Goal: Transaction & Acquisition: Purchase product/service

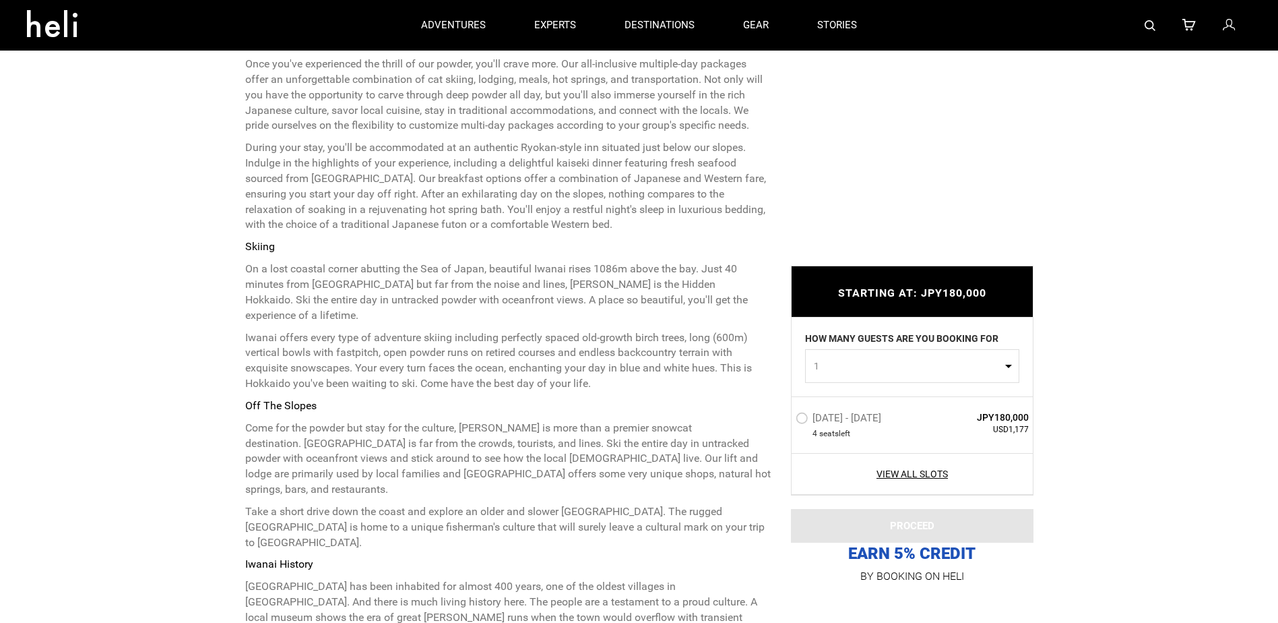
scroll to position [202, 0]
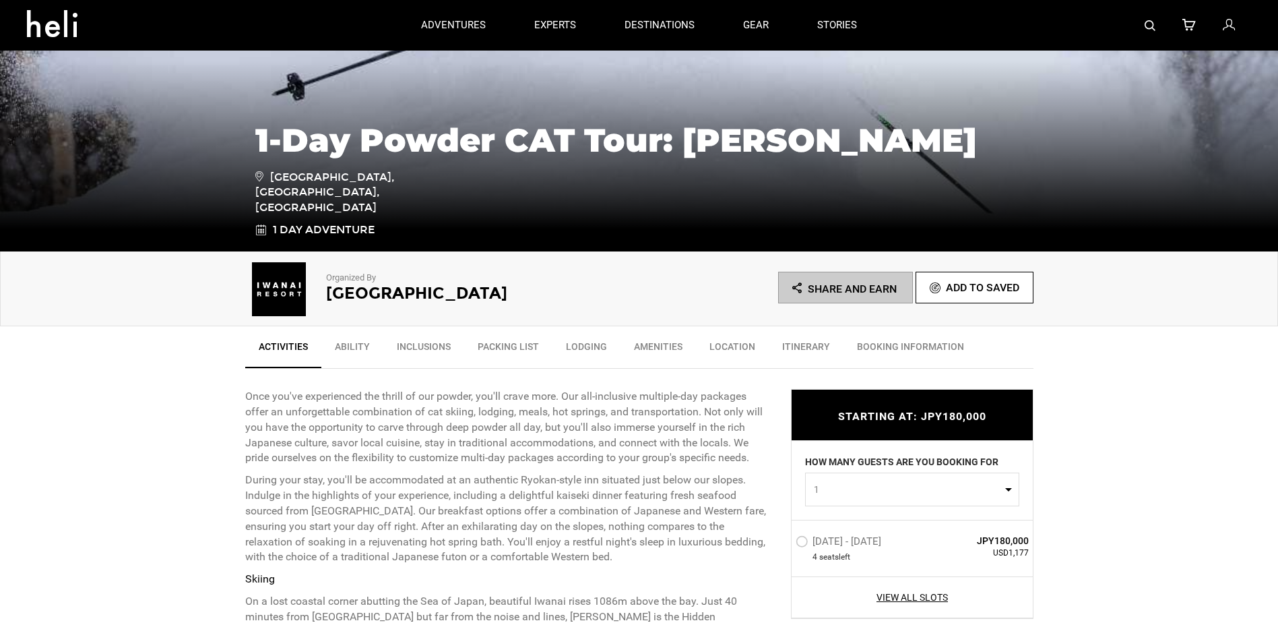
click at [434, 346] on link "Inclusions" at bounding box center [423, 350] width 81 height 34
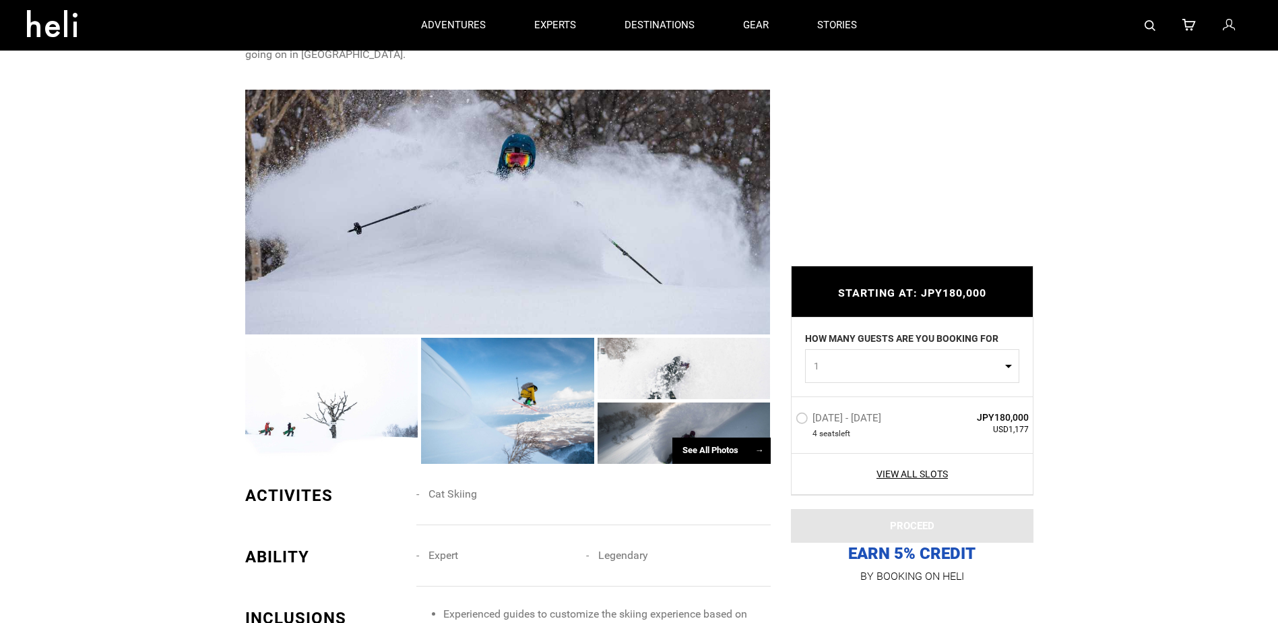
scroll to position [1157, 0]
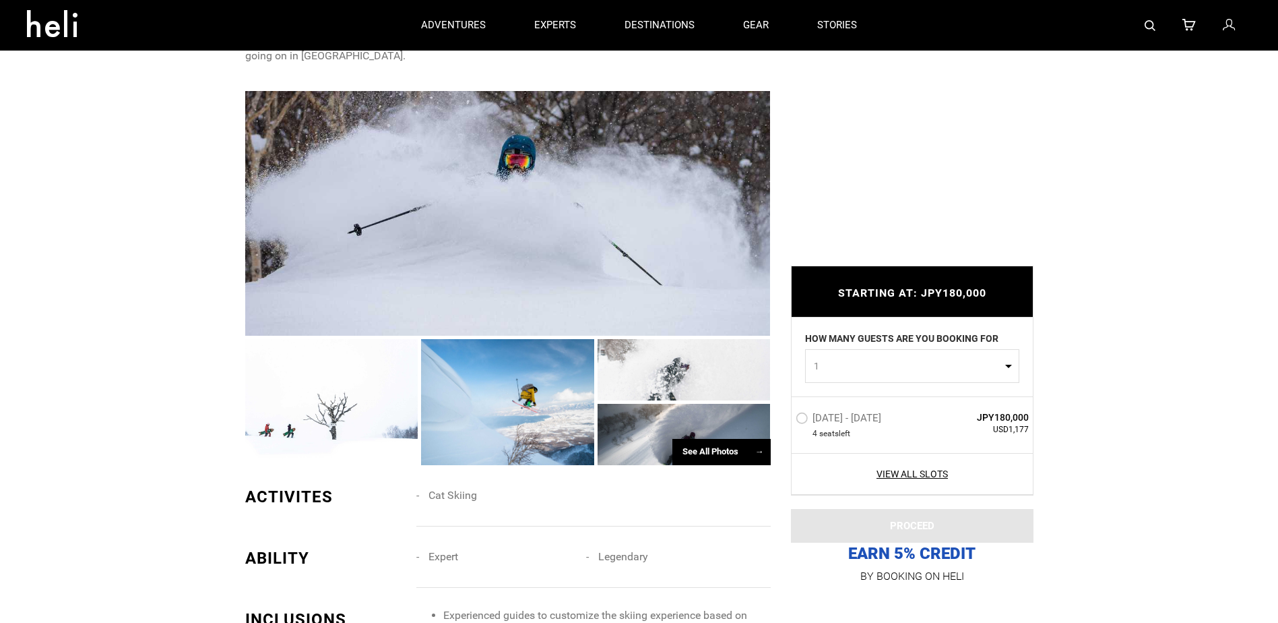
click at [732, 439] on div "See All Photos →" at bounding box center [722, 452] width 98 height 26
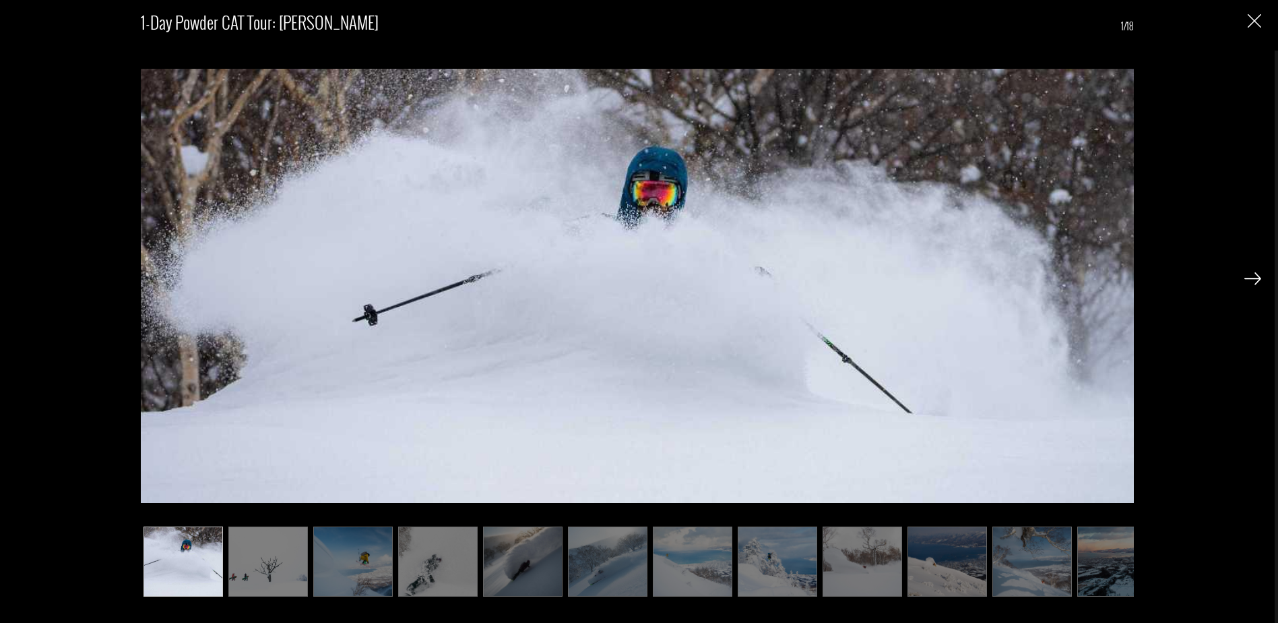
click at [271, 563] on img at bounding box center [268, 561] width 80 height 70
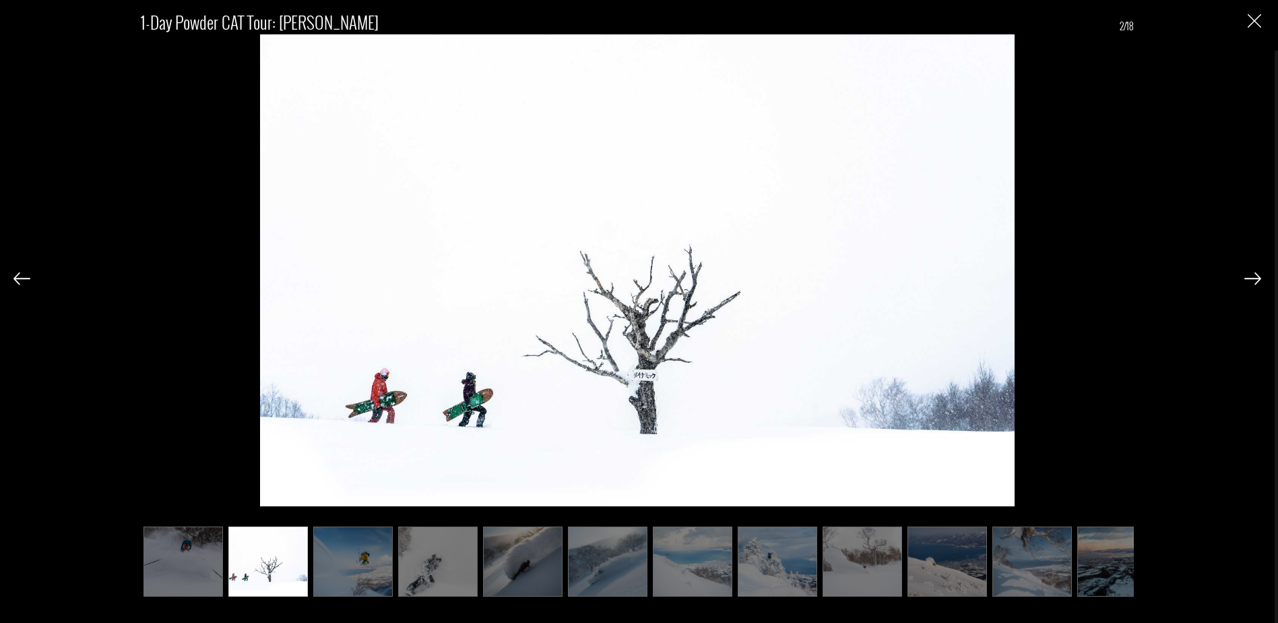
click at [369, 564] on img at bounding box center [353, 561] width 80 height 70
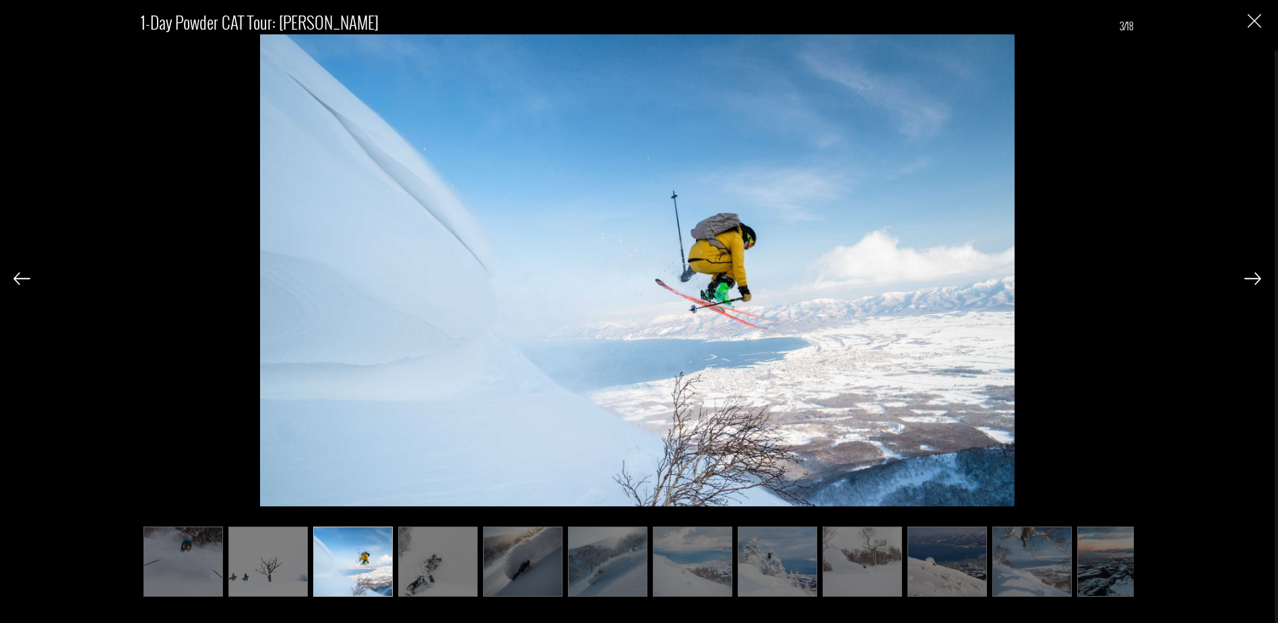
click at [432, 567] on img at bounding box center [438, 561] width 80 height 70
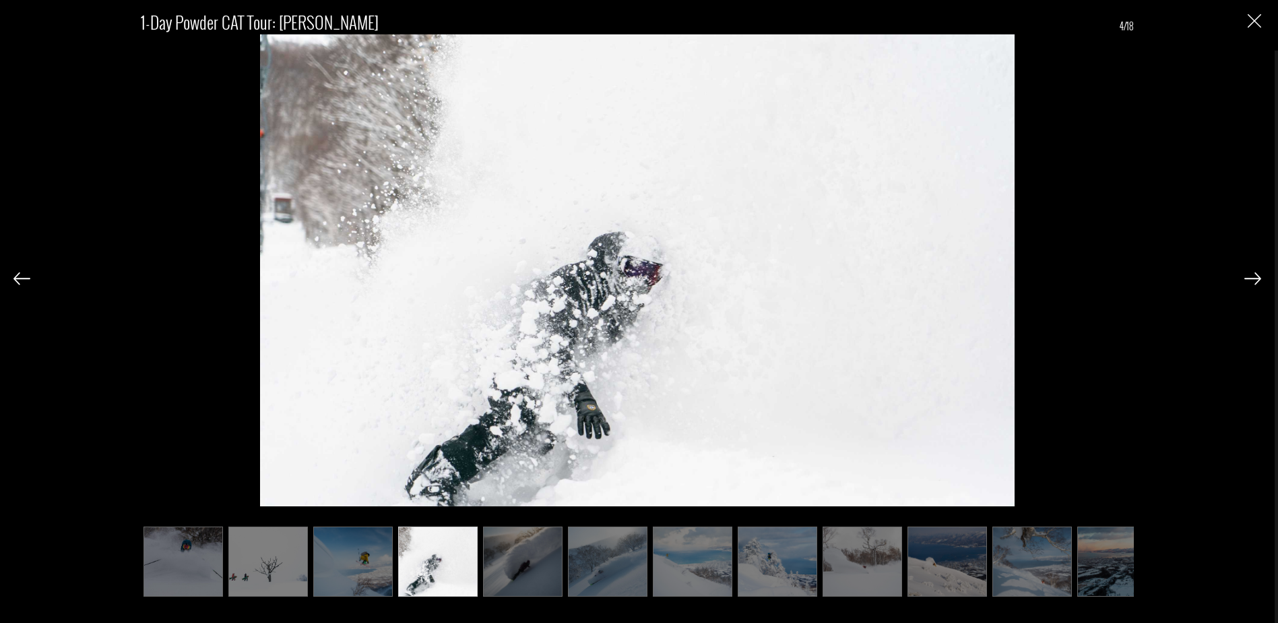
click at [516, 570] on img at bounding box center [523, 561] width 80 height 70
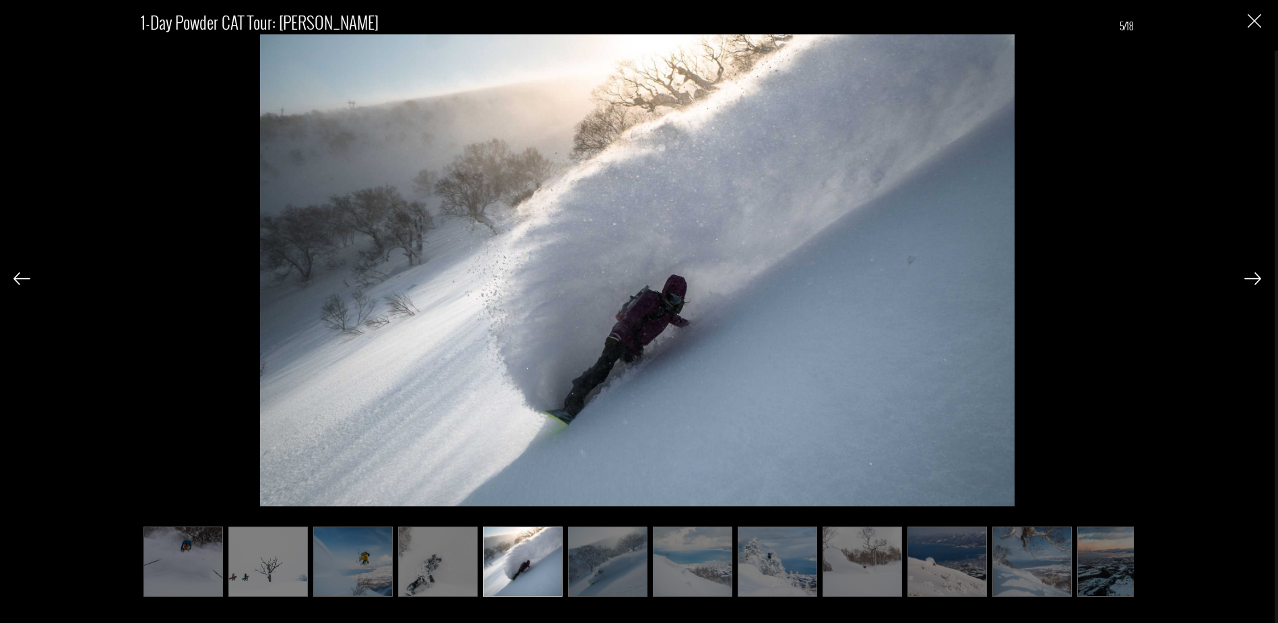
click at [606, 563] on img at bounding box center [608, 561] width 80 height 70
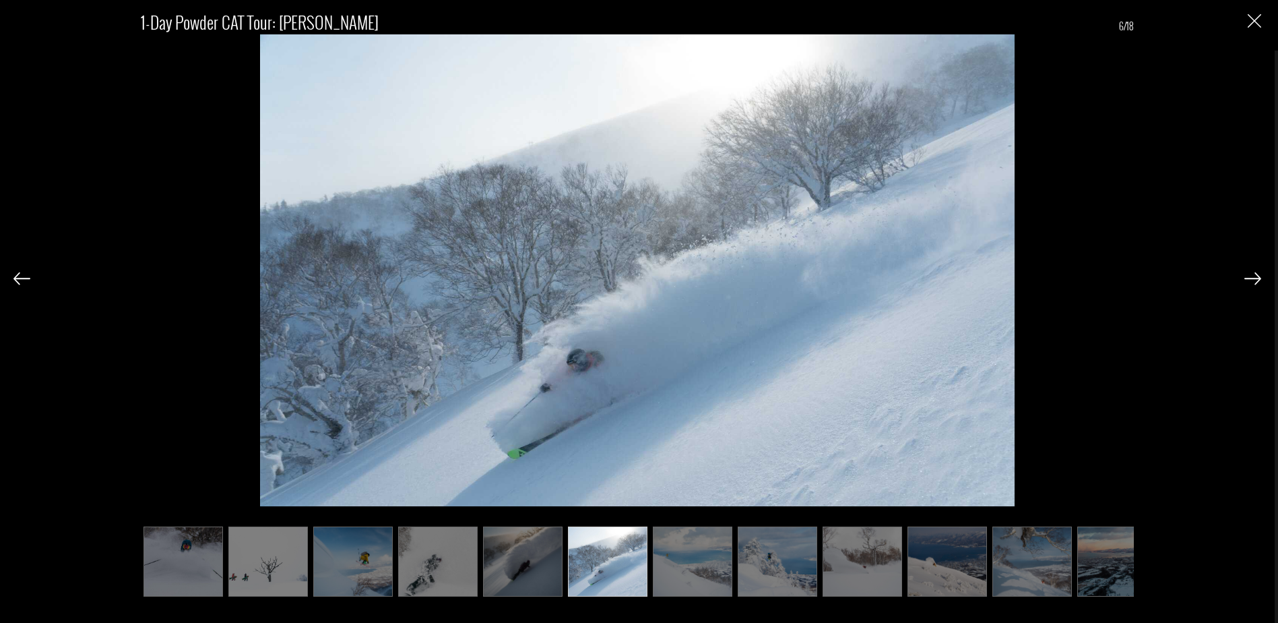
click at [683, 563] on img at bounding box center [693, 561] width 80 height 70
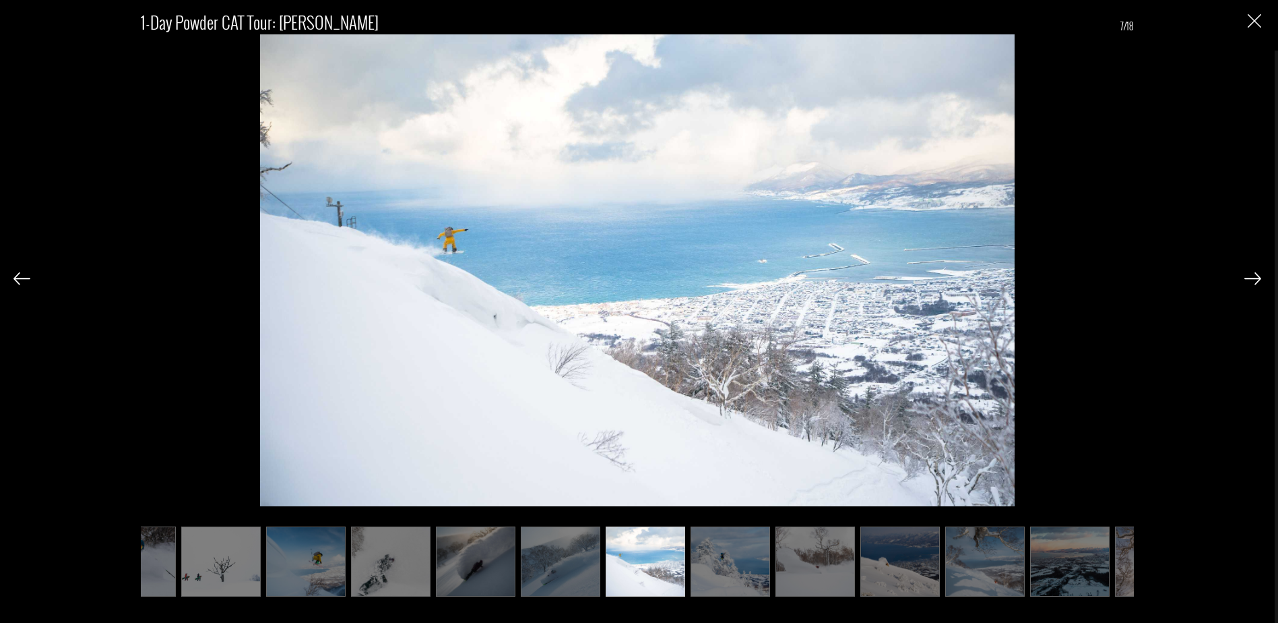
scroll to position [0, 67]
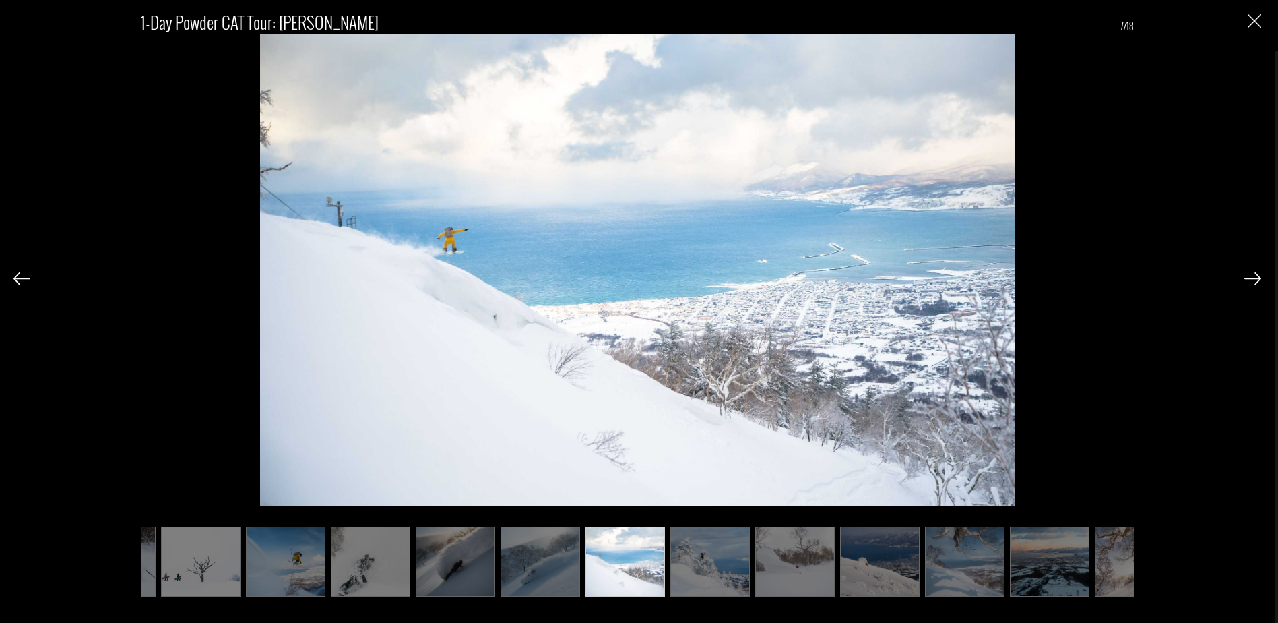
click at [711, 566] on img at bounding box center [711, 561] width 80 height 70
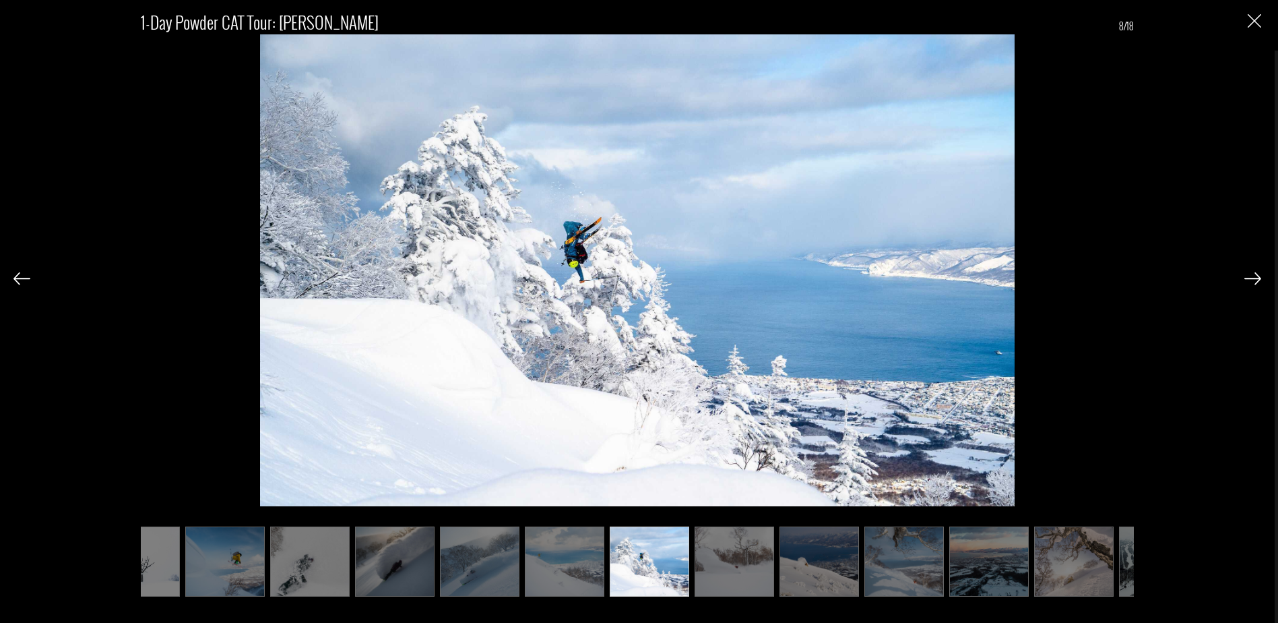
scroll to position [0, 135]
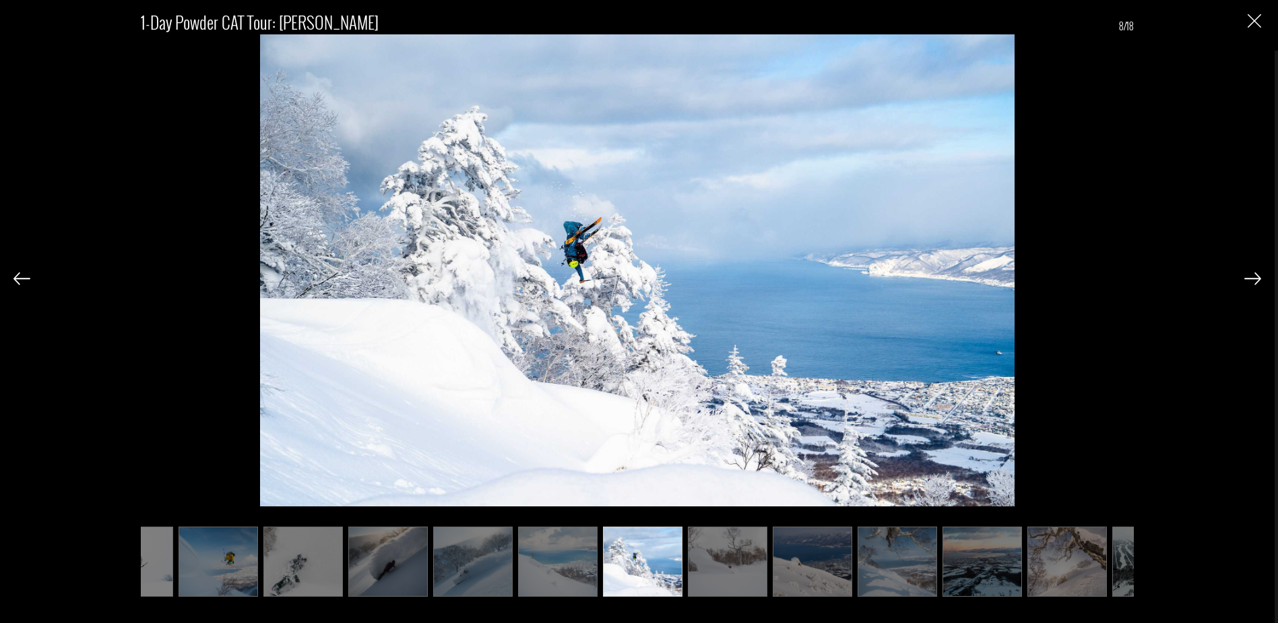
click at [737, 566] on img at bounding box center [728, 561] width 80 height 70
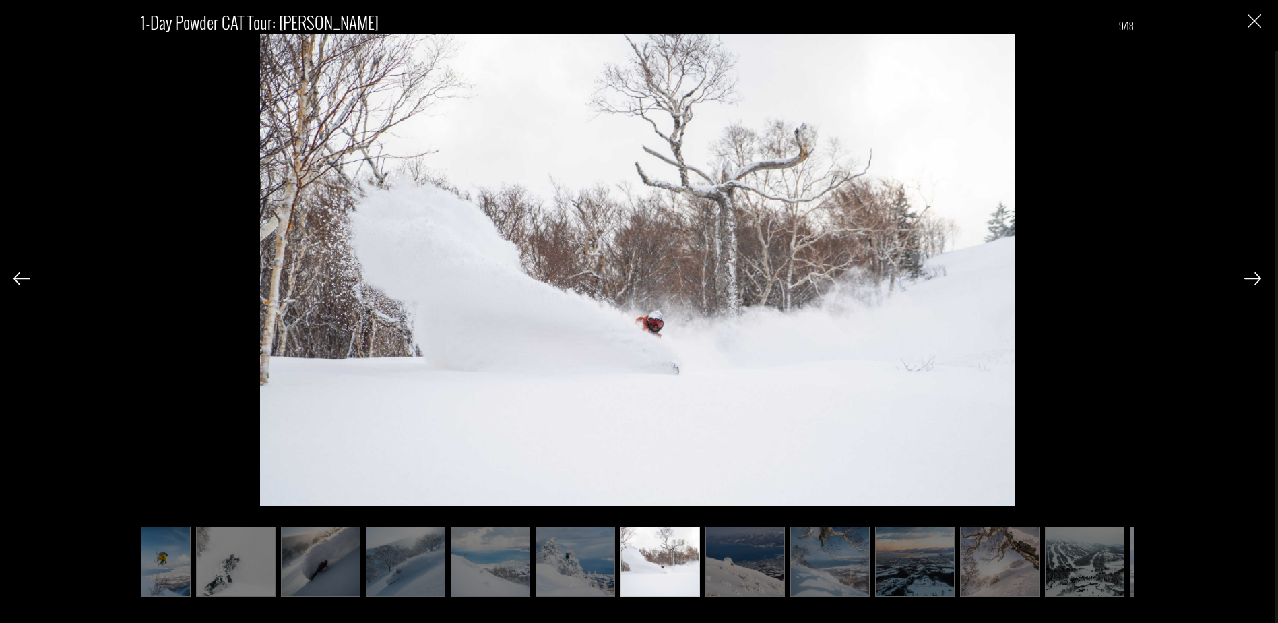
click at [740, 566] on img at bounding box center [746, 561] width 80 height 70
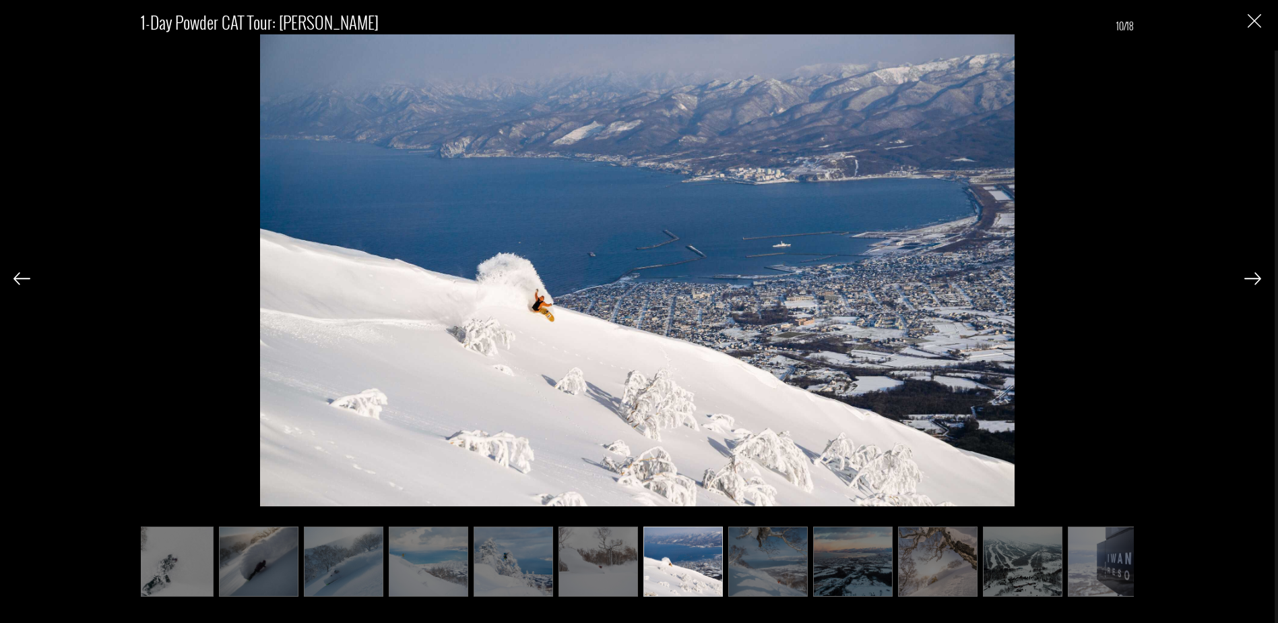
scroll to position [0, 270]
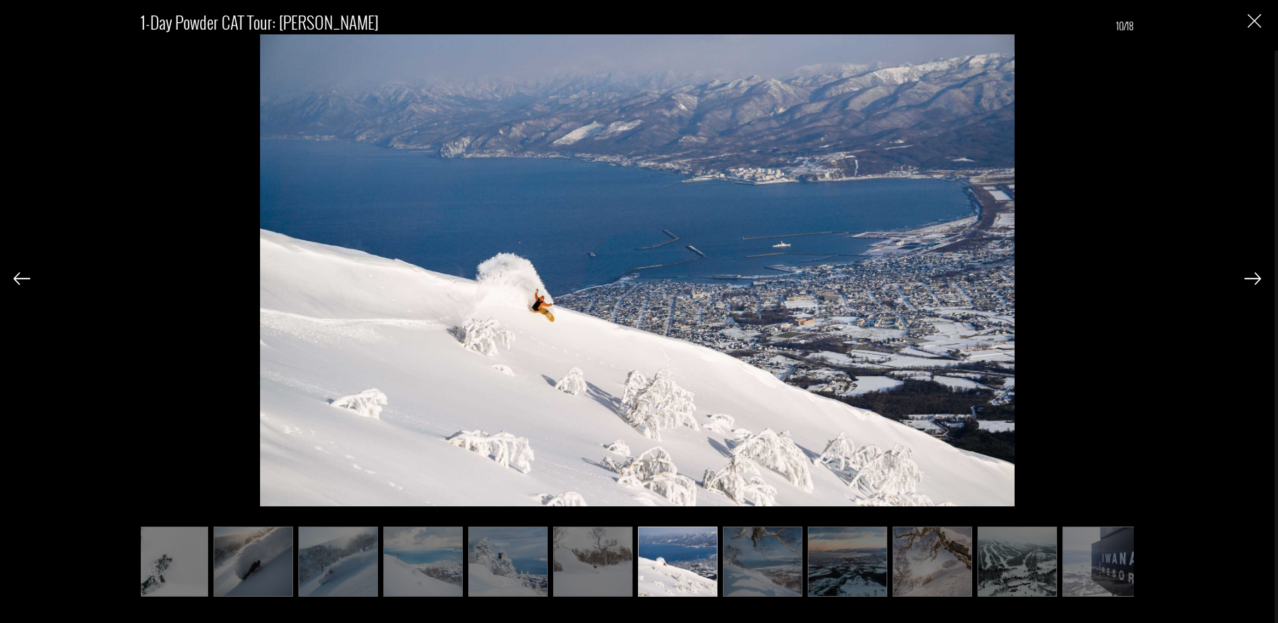
click at [756, 571] on img at bounding box center [763, 561] width 80 height 70
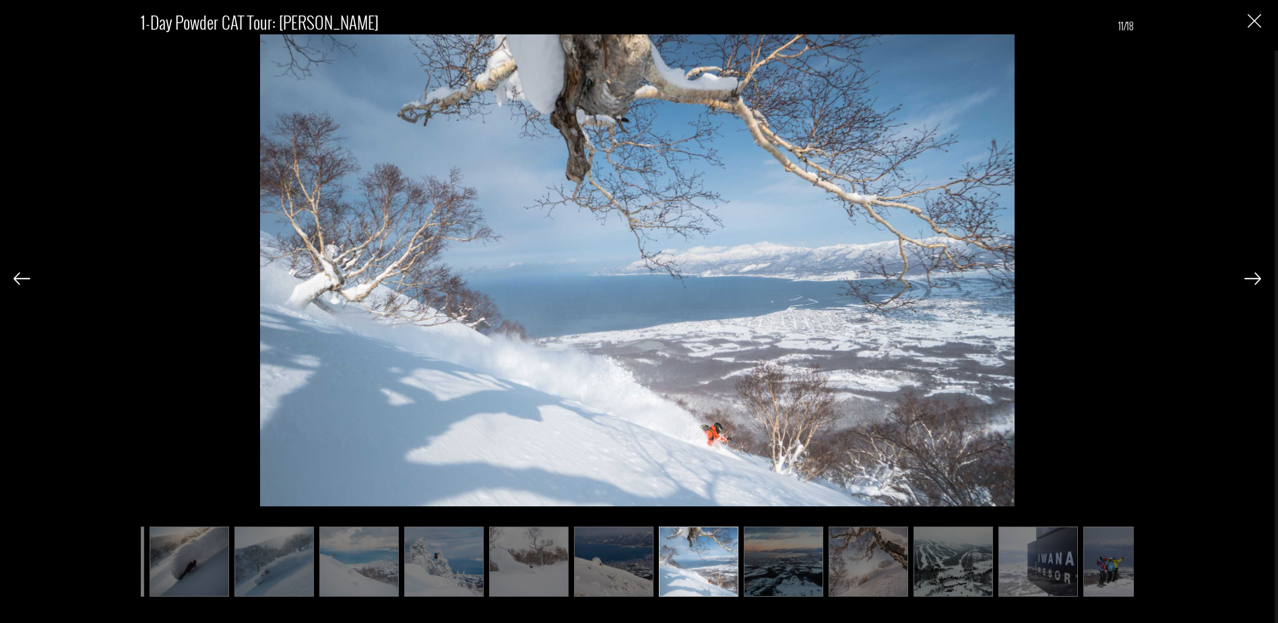
scroll to position [0, 337]
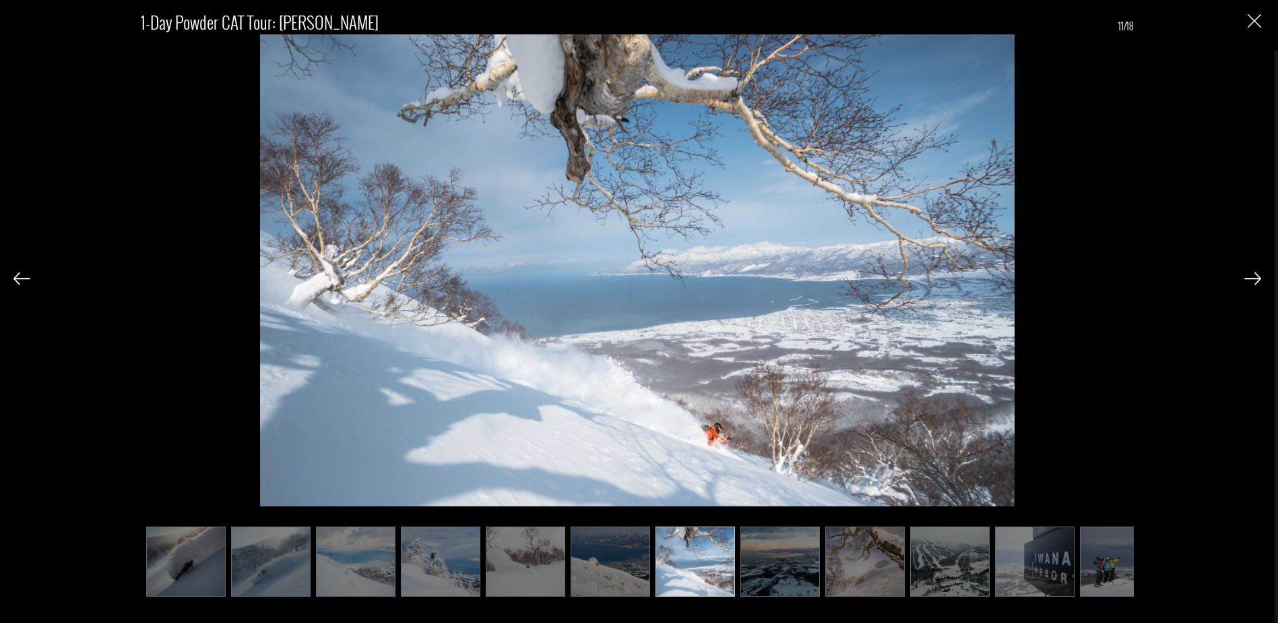
click at [769, 575] on img at bounding box center [781, 561] width 80 height 70
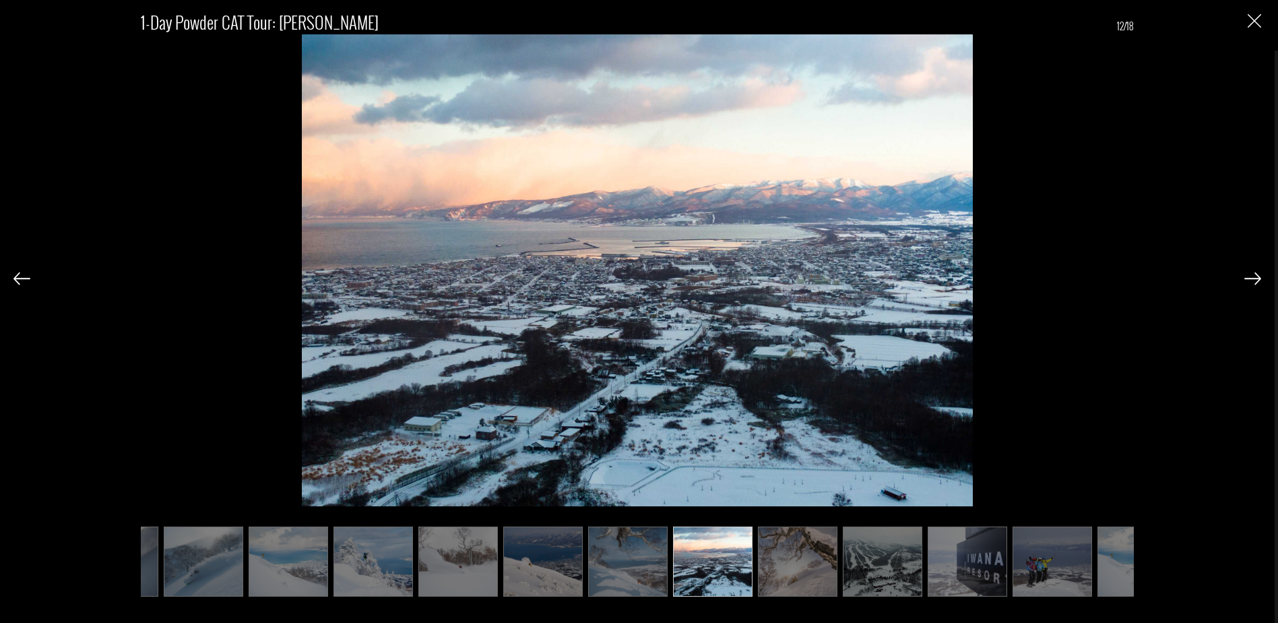
click at [782, 575] on img at bounding box center [798, 561] width 80 height 70
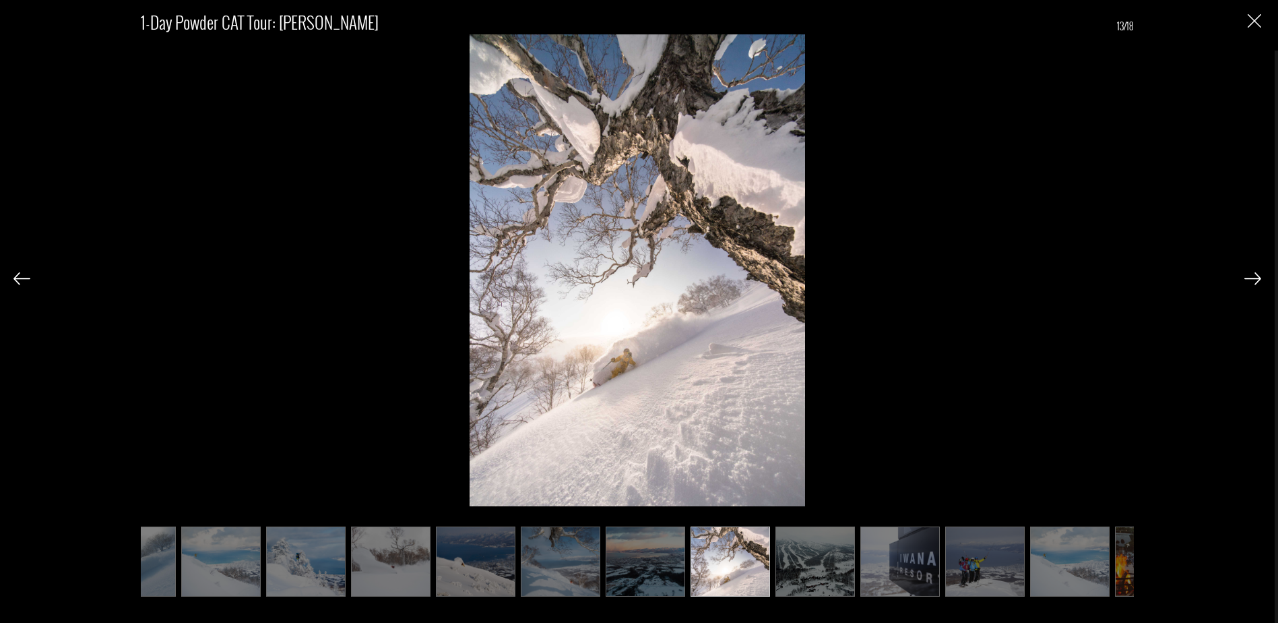
click at [804, 575] on img at bounding box center [816, 561] width 80 height 70
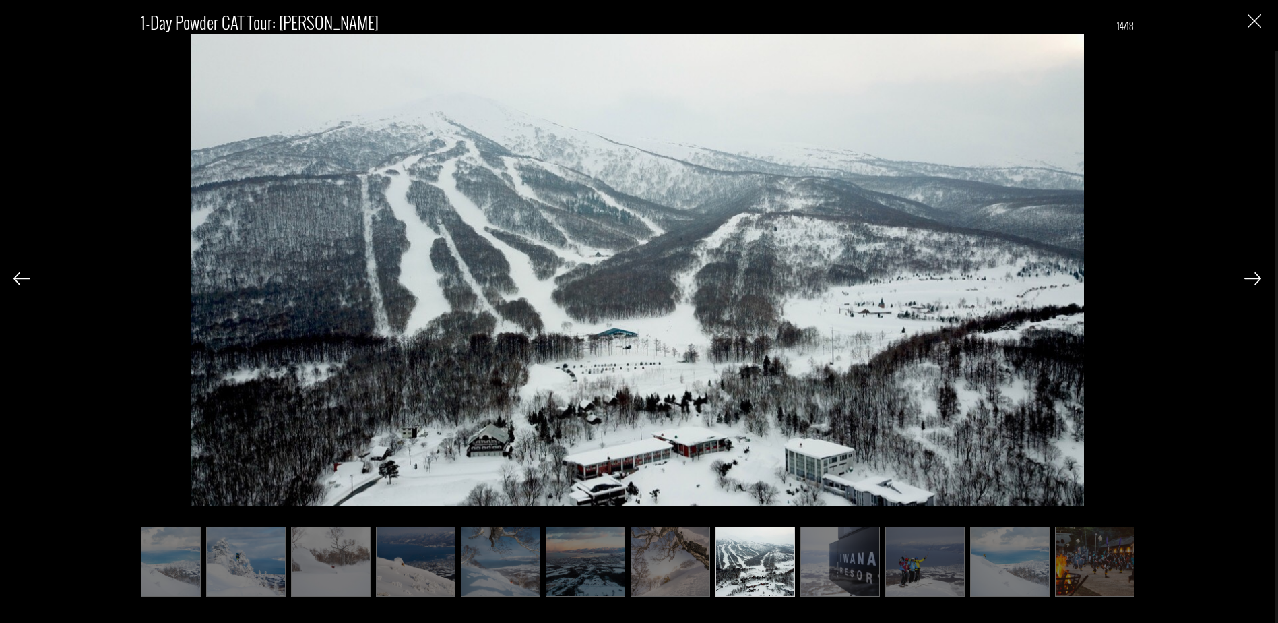
scroll to position [0, 535]
click at [809, 574] on img at bounding box center [837, 561] width 80 height 70
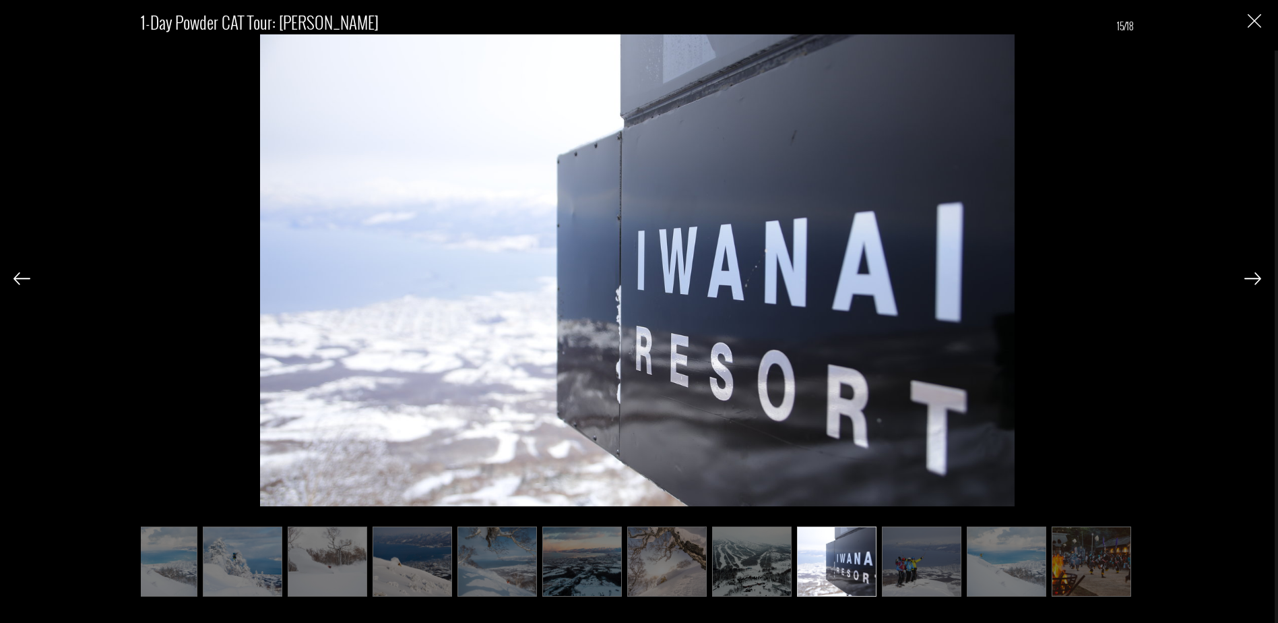
click at [848, 570] on img at bounding box center [837, 561] width 80 height 70
click at [914, 567] on img at bounding box center [922, 561] width 80 height 70
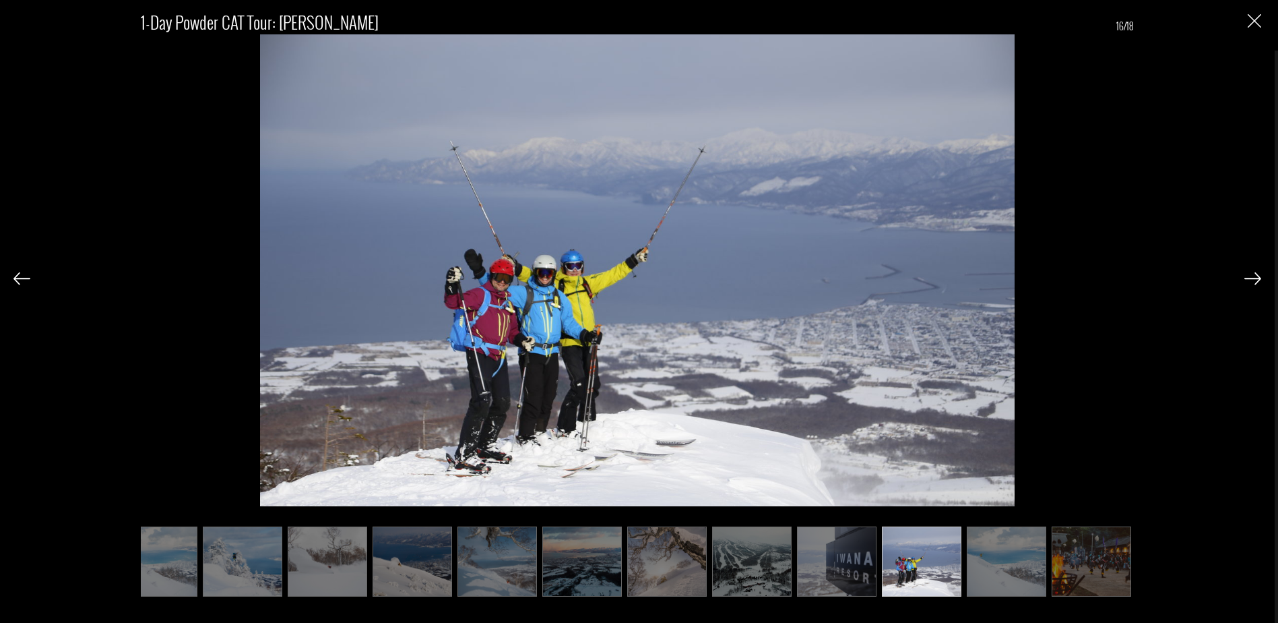
click at [988, 576] on img at bounding box center [1007, 561] width 80 height 70
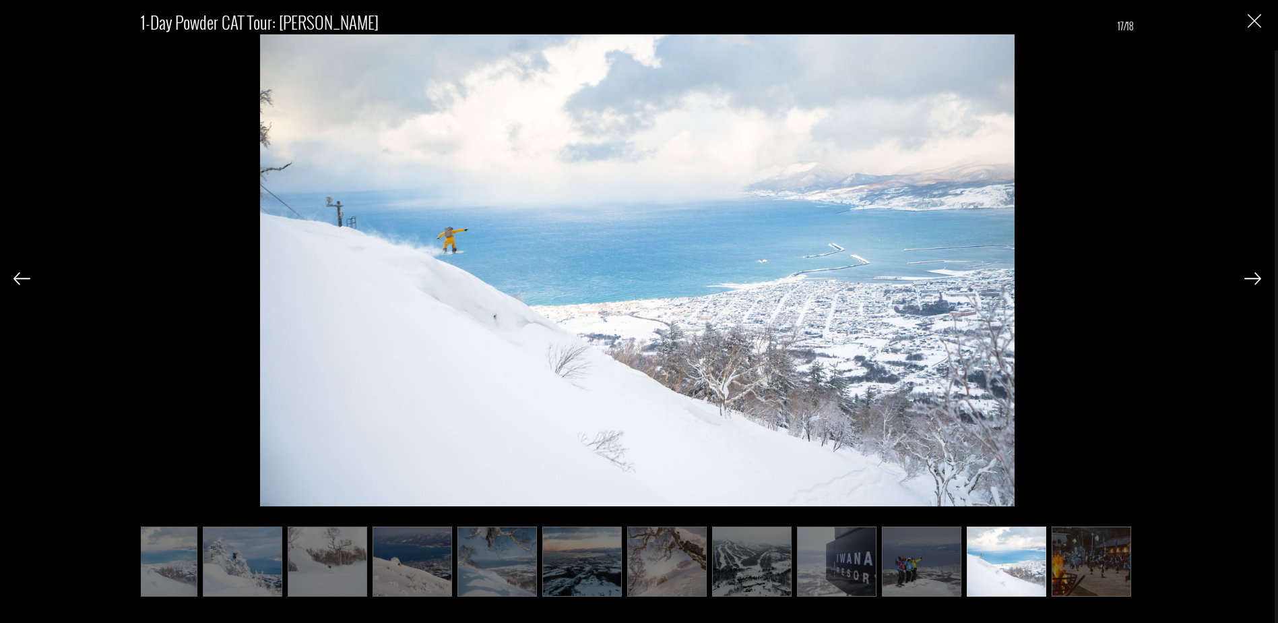
click at [1089, 572] on img at bounding box center [1092, 561] width 80 height 70
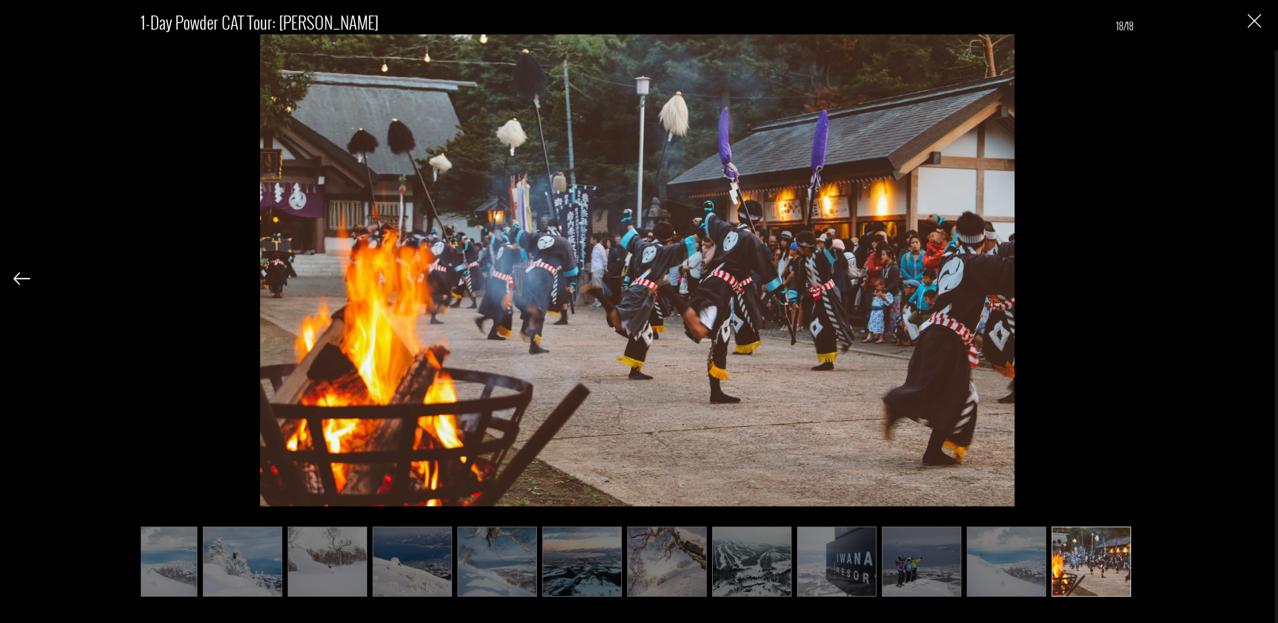
click at [1262, 19] on div "1-Day Powder CAT Tour: [PERSON_NAME] 18/18" at bounding box center [637, 311] width 1275 height 623
click at [1254, 25] on img "Close" at bounding box center [1254, 20] width 13 height 13
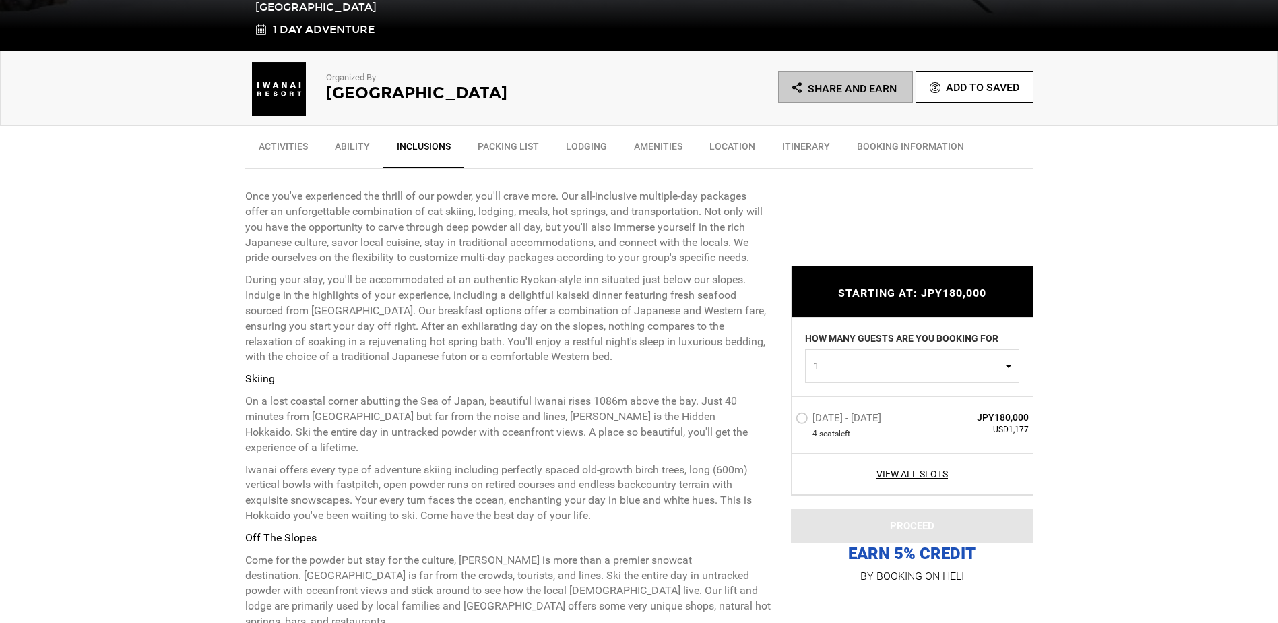
scroll to position [416, 0]
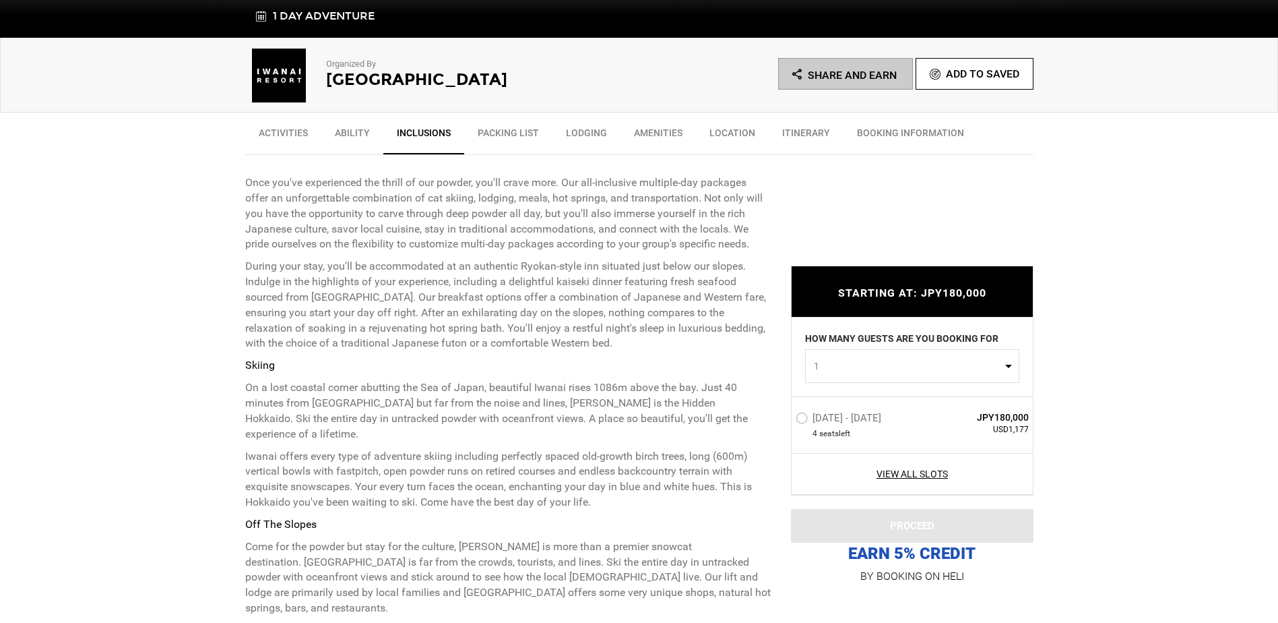
click at [1001, 362] on span "1" at bounding box center [908, 365] width 188 height 13
click at [838, 398] on link "1" at bounding box center [912, 399] width 213 height 24
select select "1"
click at [801, 419] on label "[DATE] - [DATE]" at bounding box center [840, 420] width 89 height 16
click at [786, 419] on input "[DATE] - [DATE]" at bounding box center [786, 423] width 0 height 29
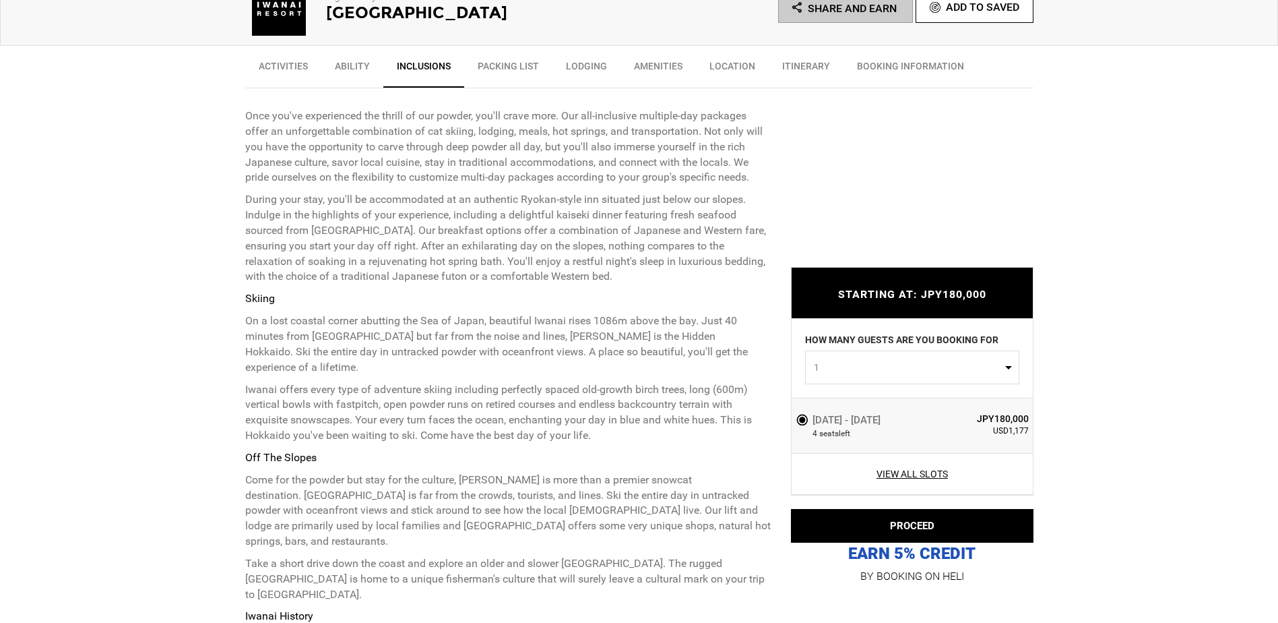
scroll to position [483, 0]
click at [910, 476] on link "View All Slots" at bounding box center [913, 473] width 234 height 13
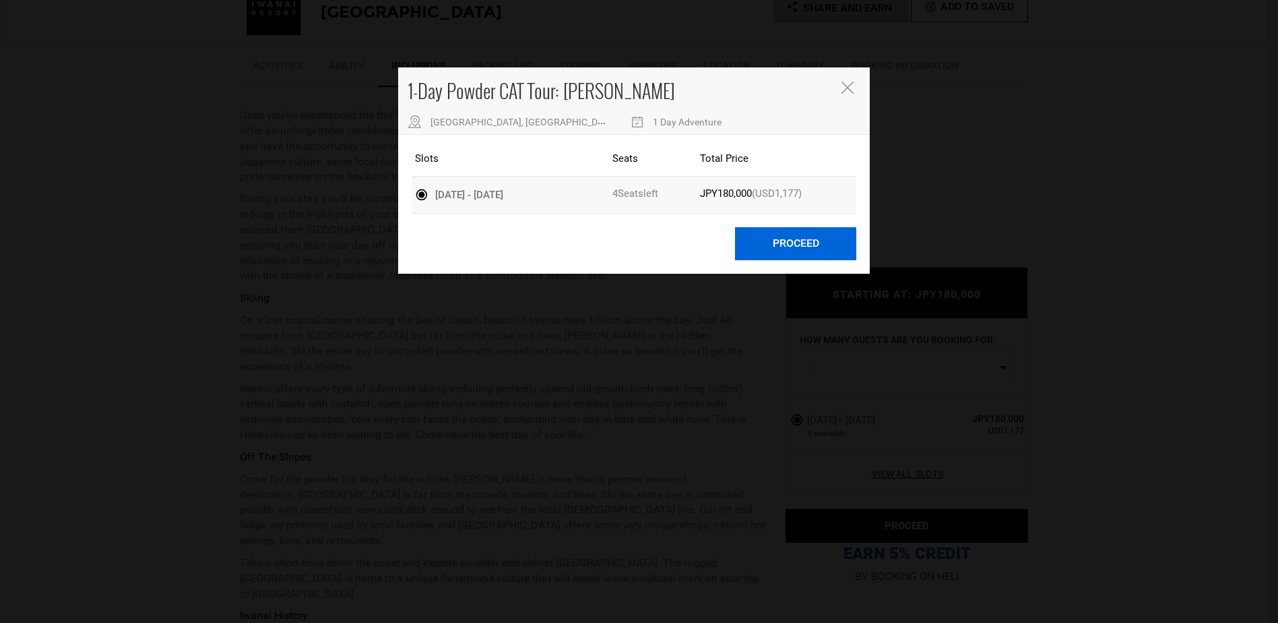
click at [817, 234] on button "Proceed" at bounding box center [795, 243] width 121 height 33
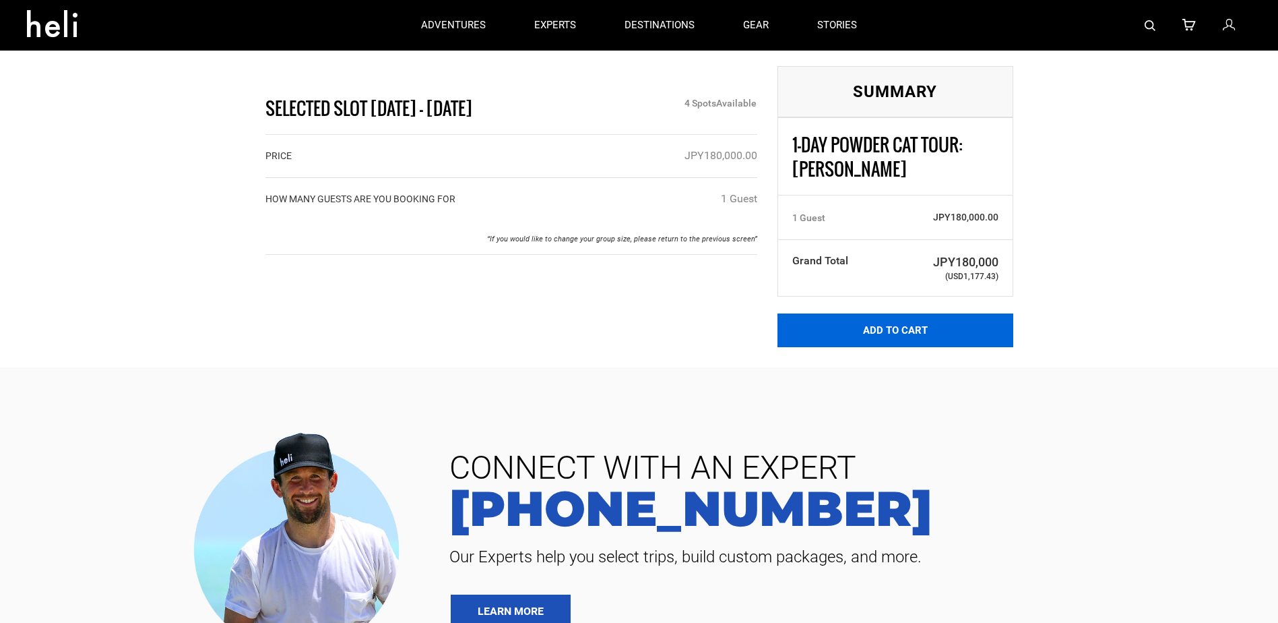
click at [831, 331] on button "Add to Cart" at bounding box center [896, 330] width 236 height 34
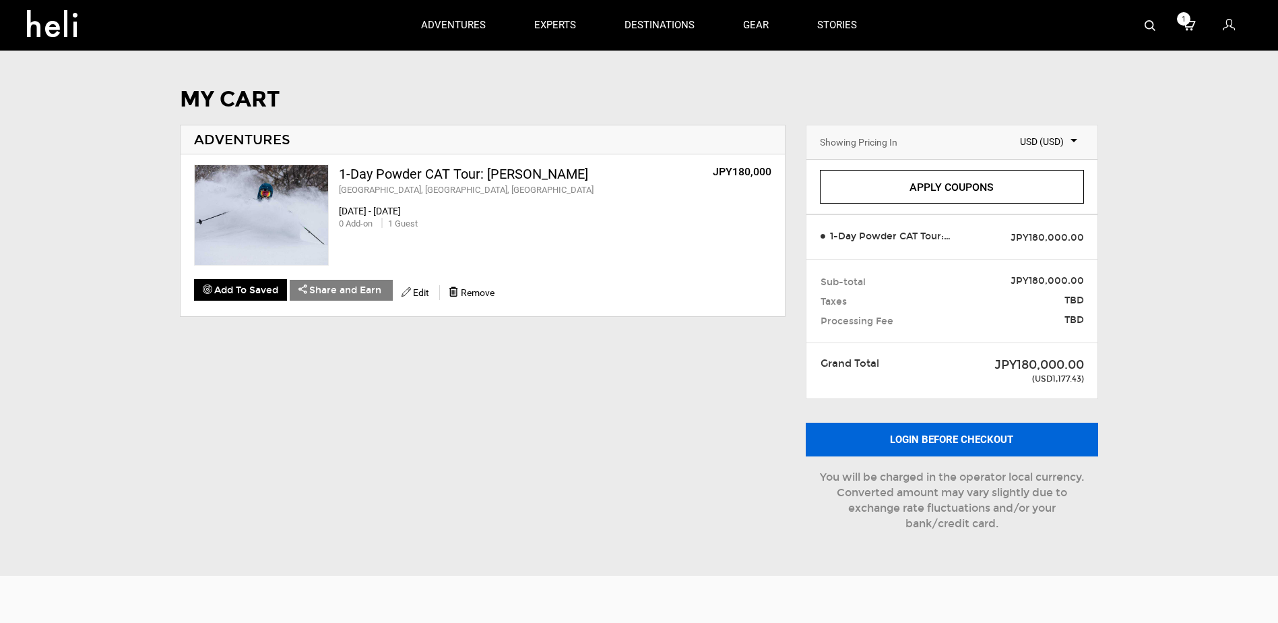
click at [871, 435] on button "Login before checkout" at bounding box center [952, 440] width 292 height 34
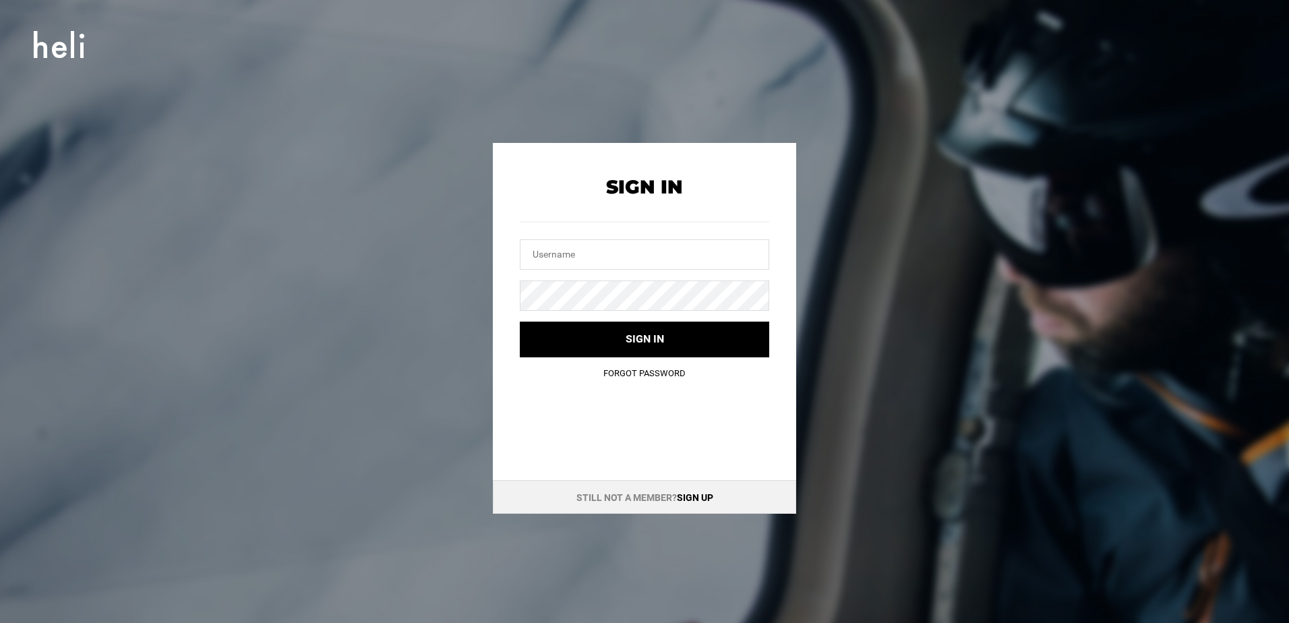
click at [697, 495] on link "Sign up" at bounding box center [695, 497] width 36 height 11
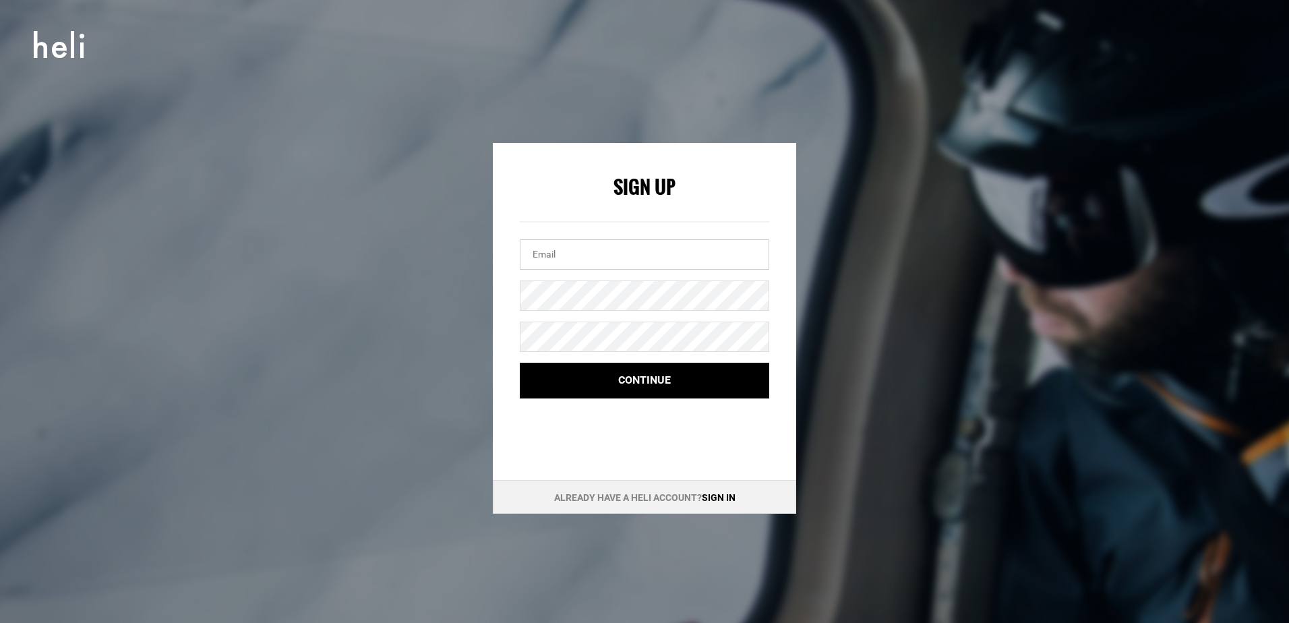
click at [578, 259] on input "email" at bounding box center [644, 254] width 249 height 30
type input "[EMAIL_ADDRESS][DOMAIN_NAME]"
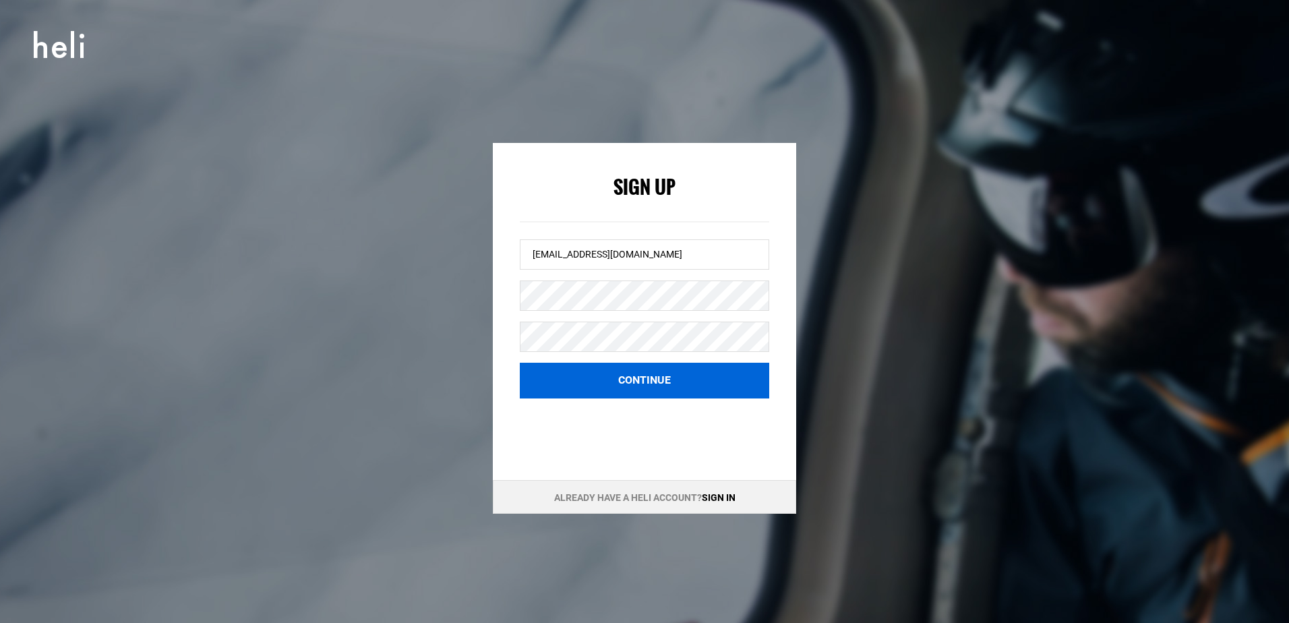
click at [654, 372] on button "Continue" at bounding box center [644, 381] width 249 height 36
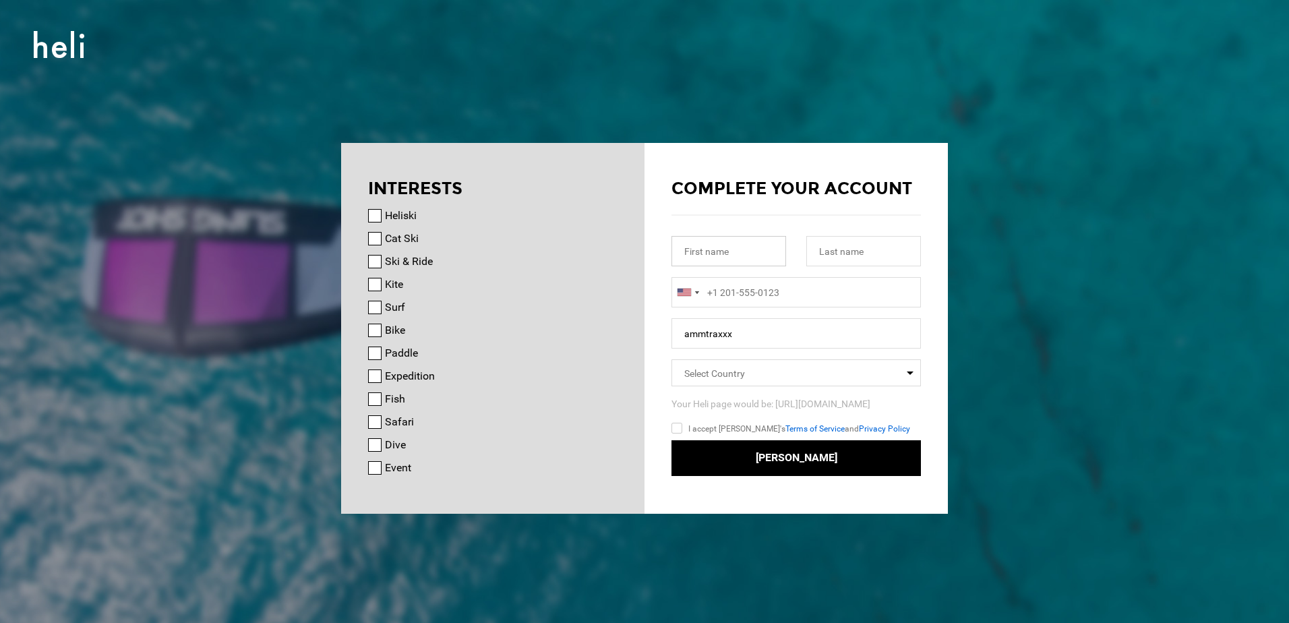
click at [747, 260] on input "text" at bounding box center [728, 251] width 115 height 30
type input "[PERSON_NAME]"
type input "May"
click at [712, 294] on input "12147555000" at bounding box center [795, 292] width 249 height 30
type input "2147555000"
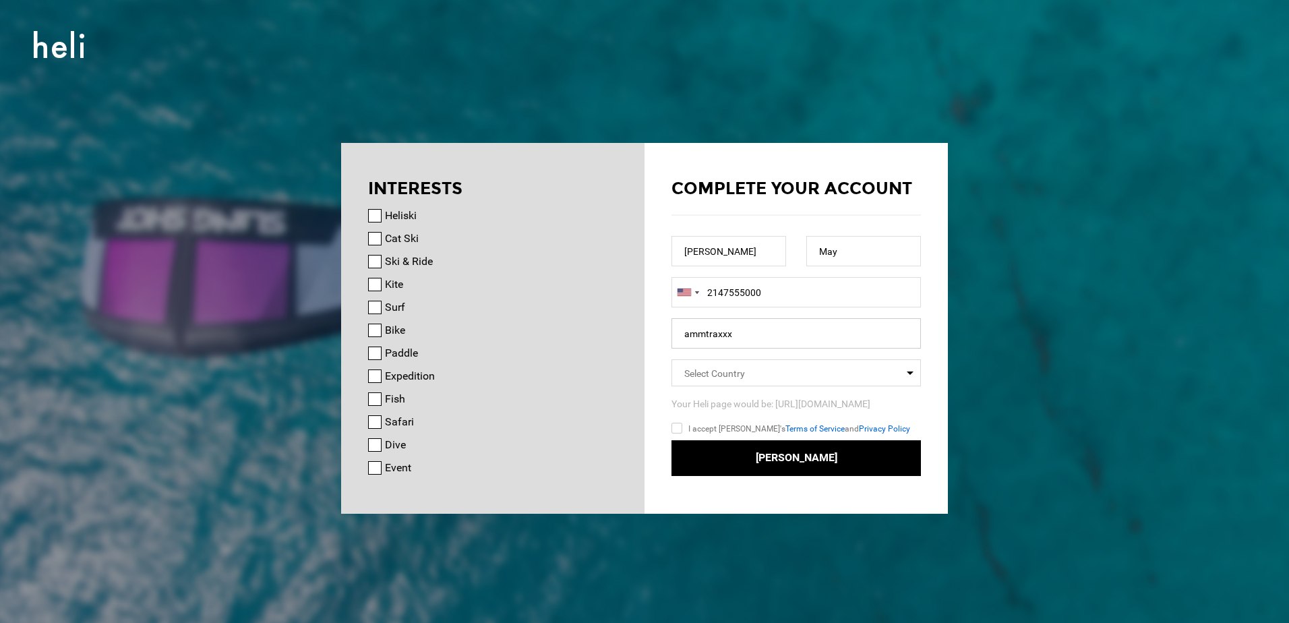
click at [758, 334] on input "ammtraxxx" at bounding box center [795, 333] width 249 height 30
drag, startPoint x: 758, startPoint y: 334, endPoint x: 563, endPoint y: 324, distance: 194.4
click at [565, 143] on div "INTERESTS [GEOGRAPHIC_DATA] Cat Ski Ski & Ride Kite Surf Bike Paddle Expedition…" at bounding box center [644, 143] width 607 height 0
click at [720, 335] on input "text" at bounding box center [795, 333] width 249 height 30
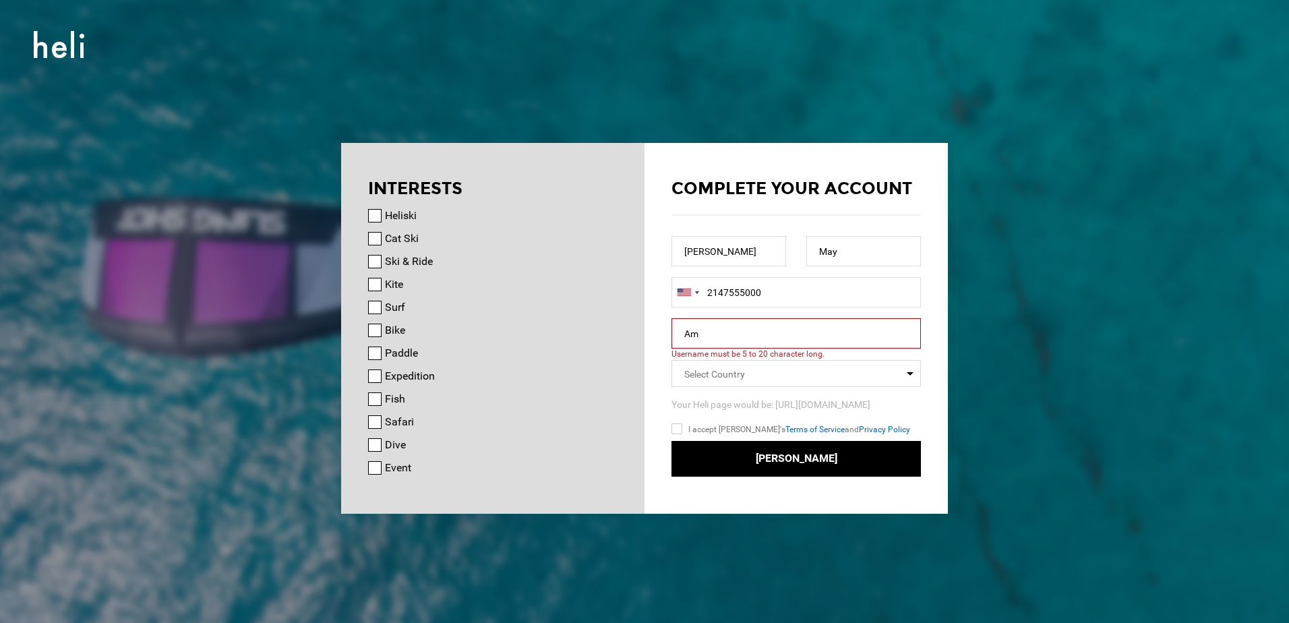
type input "A"
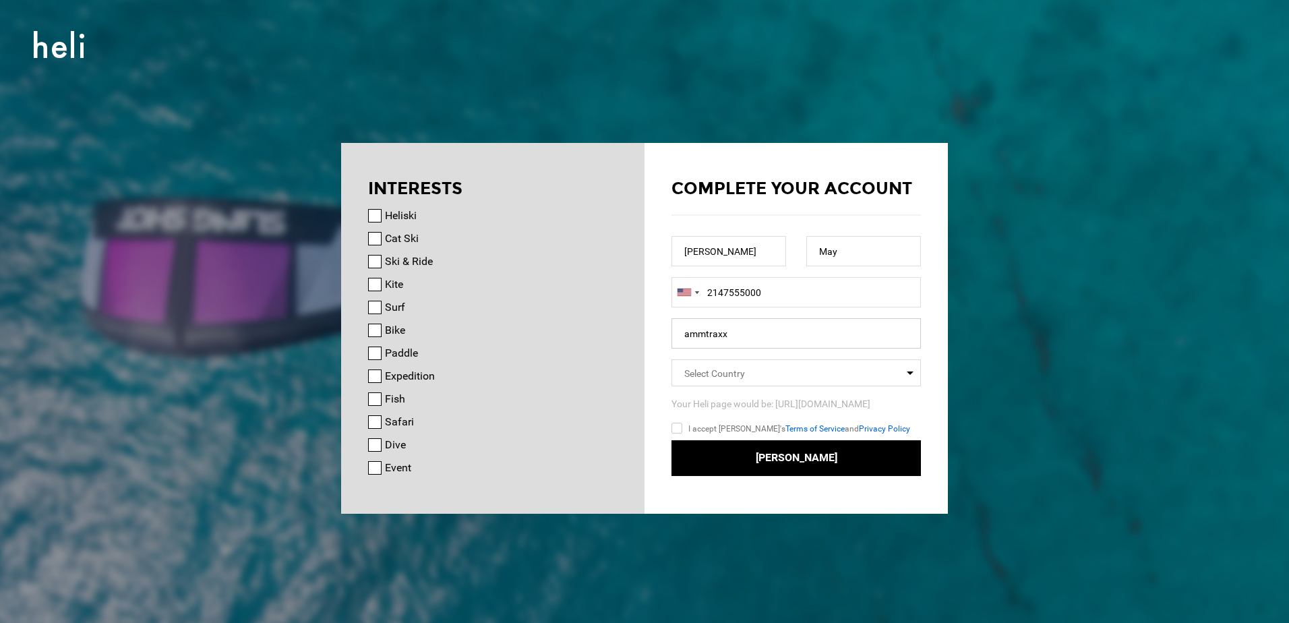
type input "ammtraxxx"
type input "u"
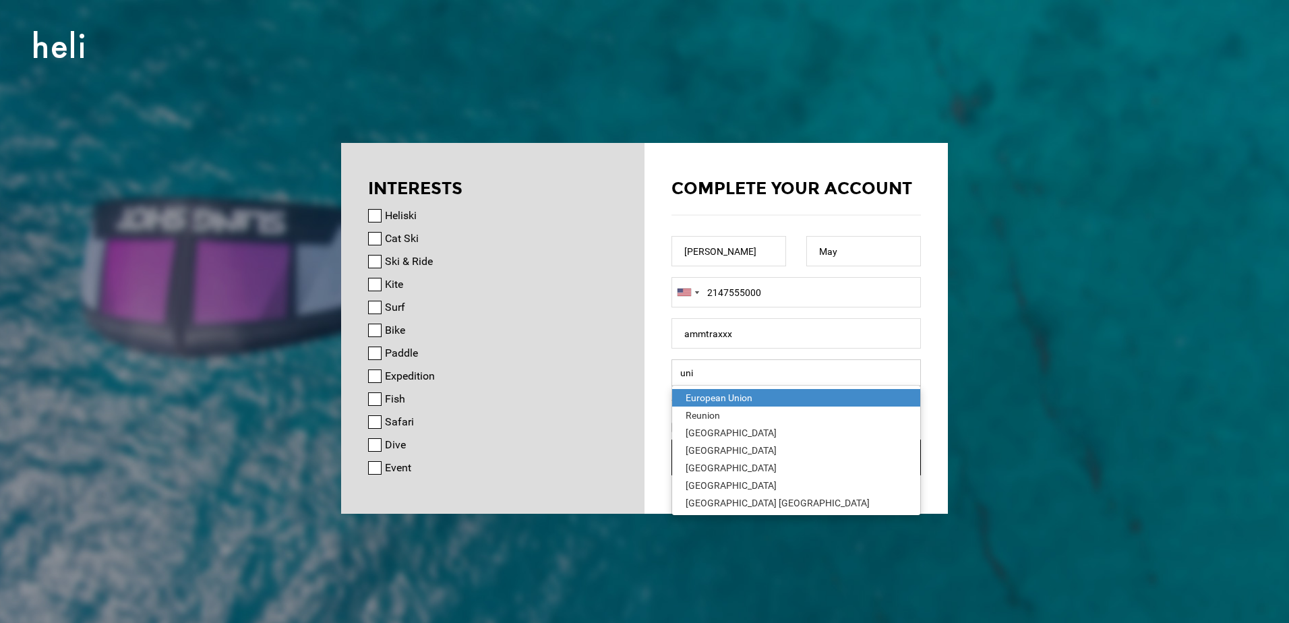
type input "[GEOGRAPHIC_DATA]"
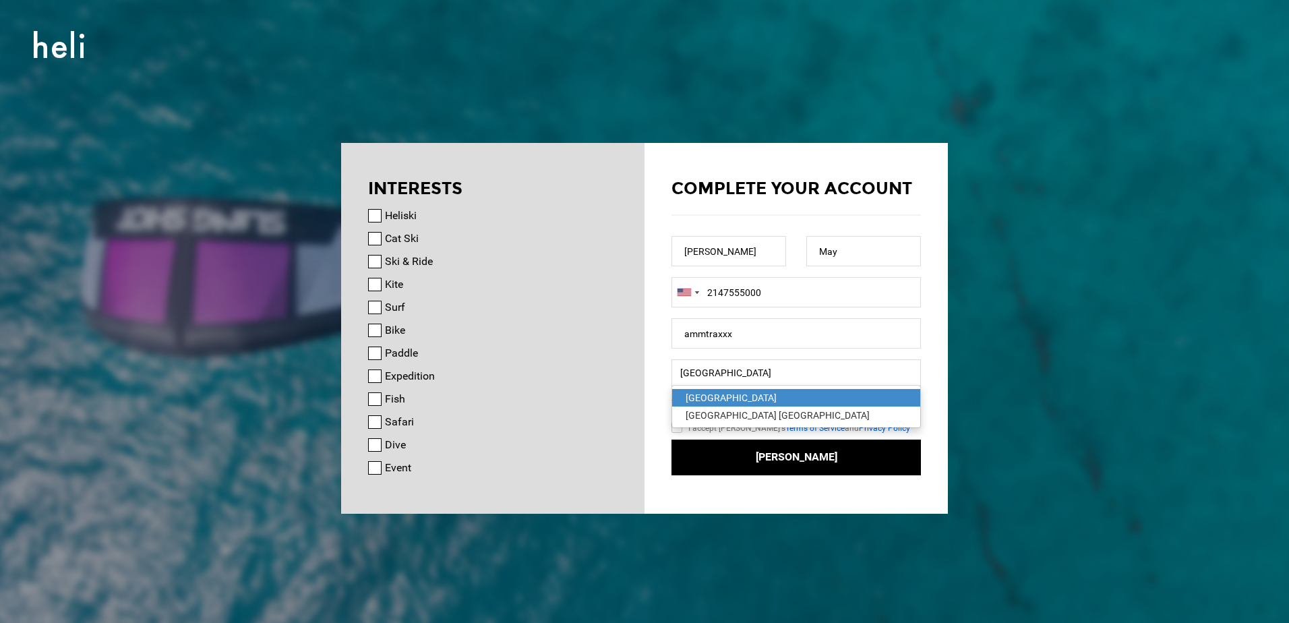
click at [695, 396] on div "[GEOGRAPHIC_DATA]" at bounding box center [795, 397] width 221 height 13
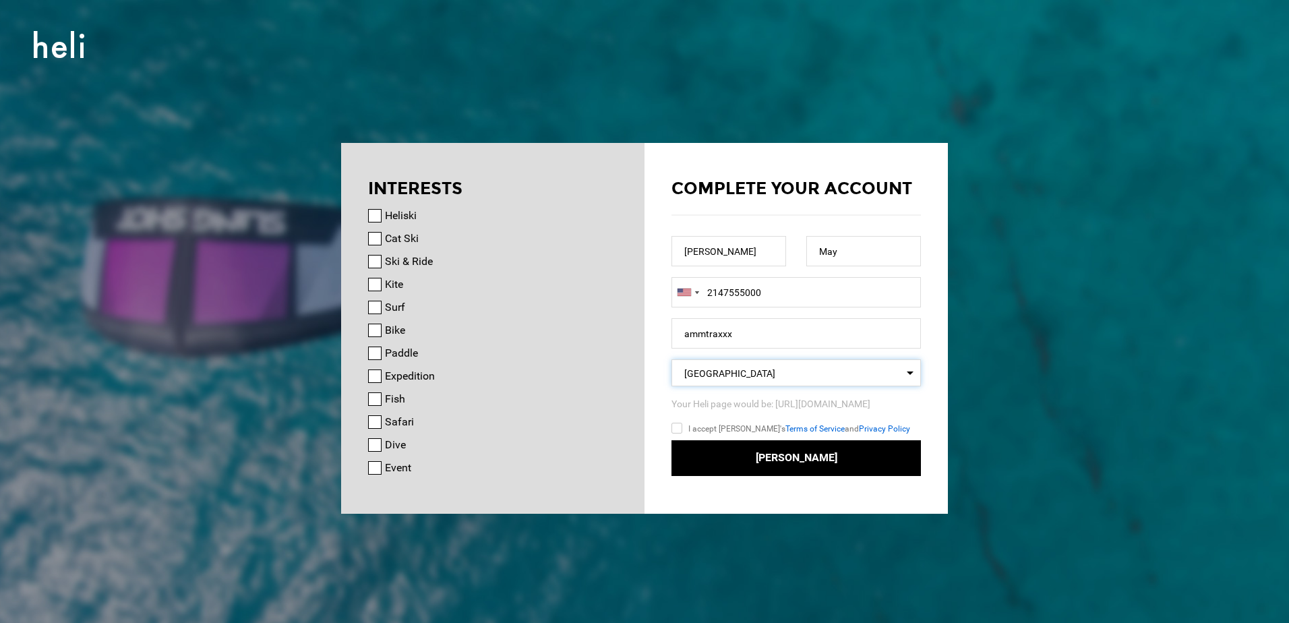
click at [678, 429] on input "I accept [PERSON_NAME]'s Terms of Service and Privacy Policy" at bounding box center [696, 431] width 50 height 20
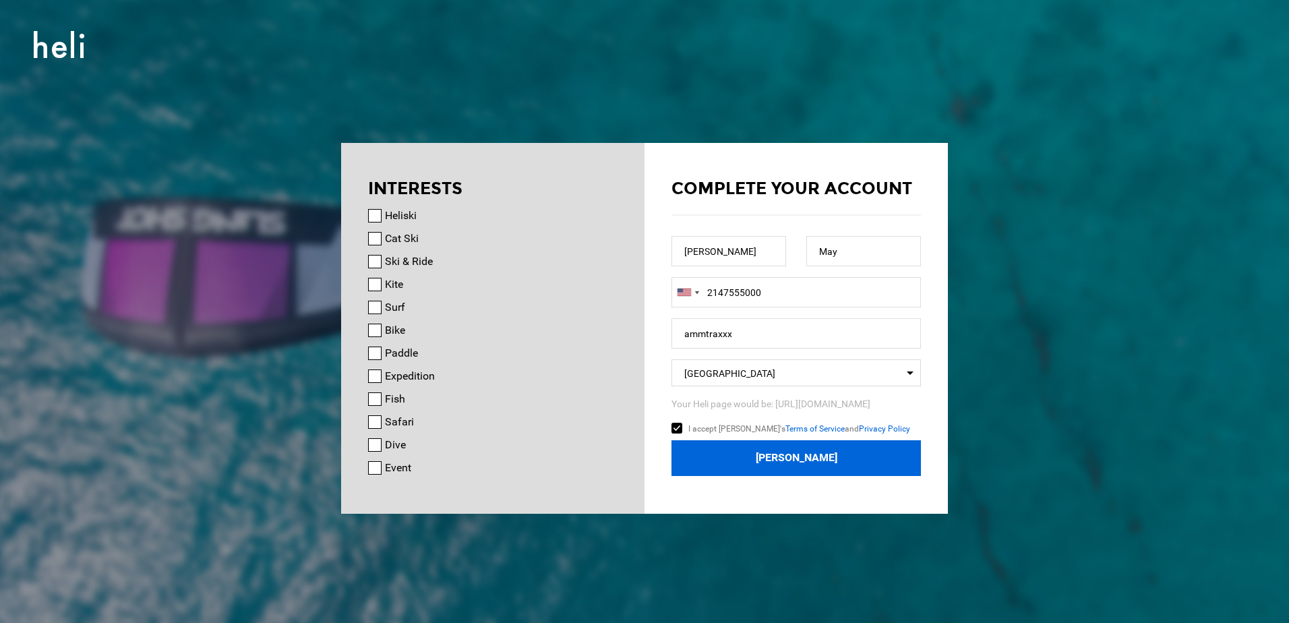
click at [780, 464] on button "[PERSON_NAME]" at bounding box center [795, 458] width 249 height 36
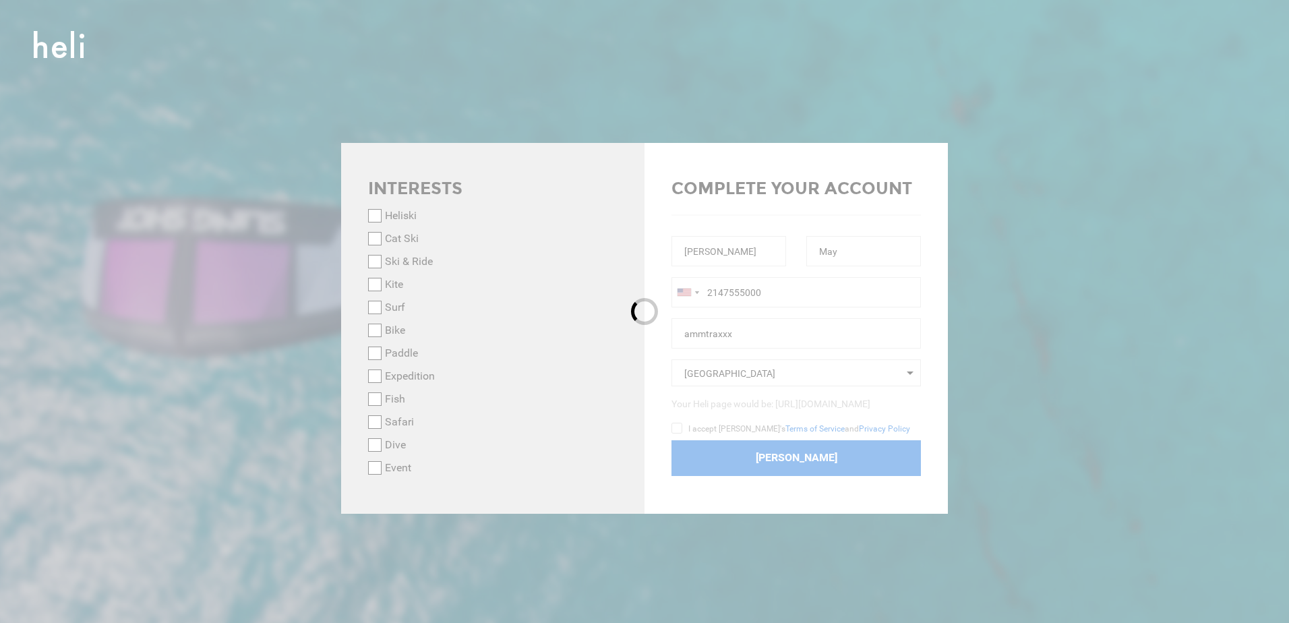
checkbox input "false"
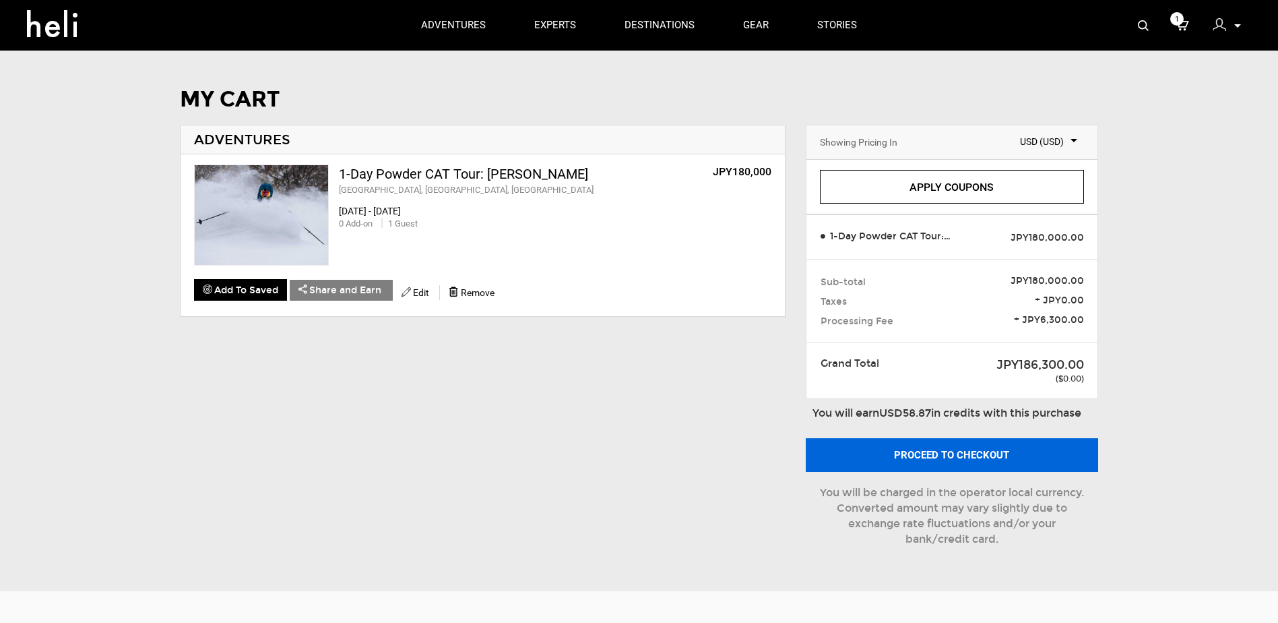
click at [913, 462] on button "Proceed to checkout" at bounding box center [952, 455] width 292 height 34
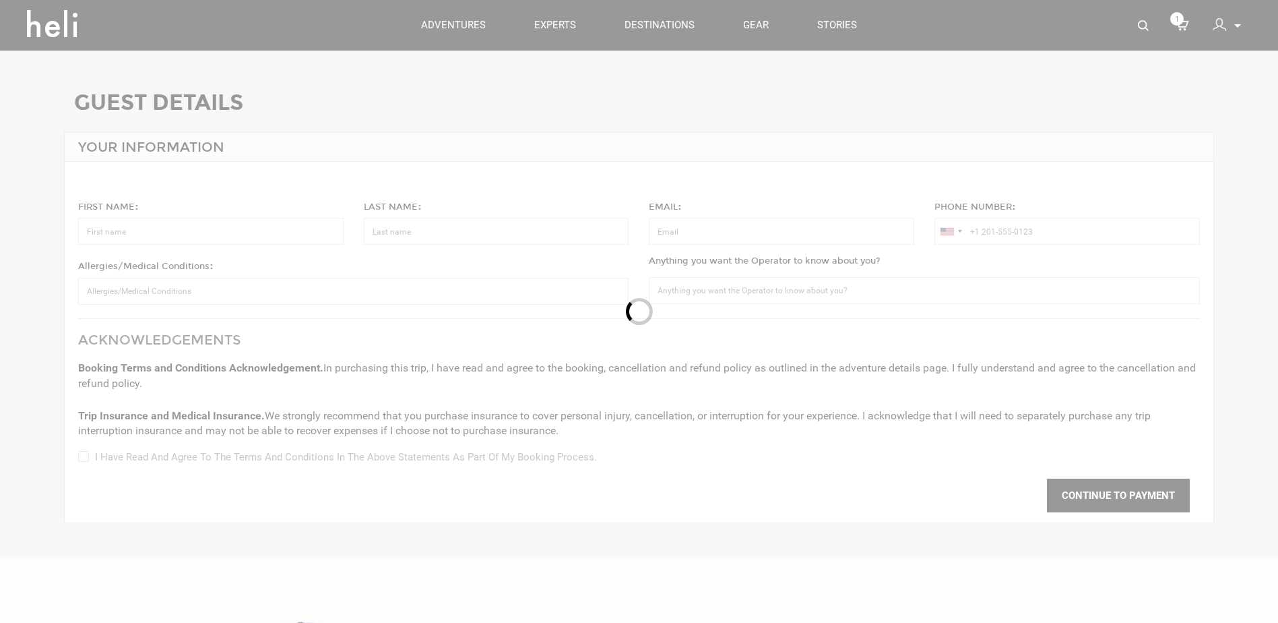
type input "[PERSON_NAME]"
type input "May"
type input "[EMAIL_ADDRESS][DOMAIN_NAME]"
type input "+1 214-755-5000"
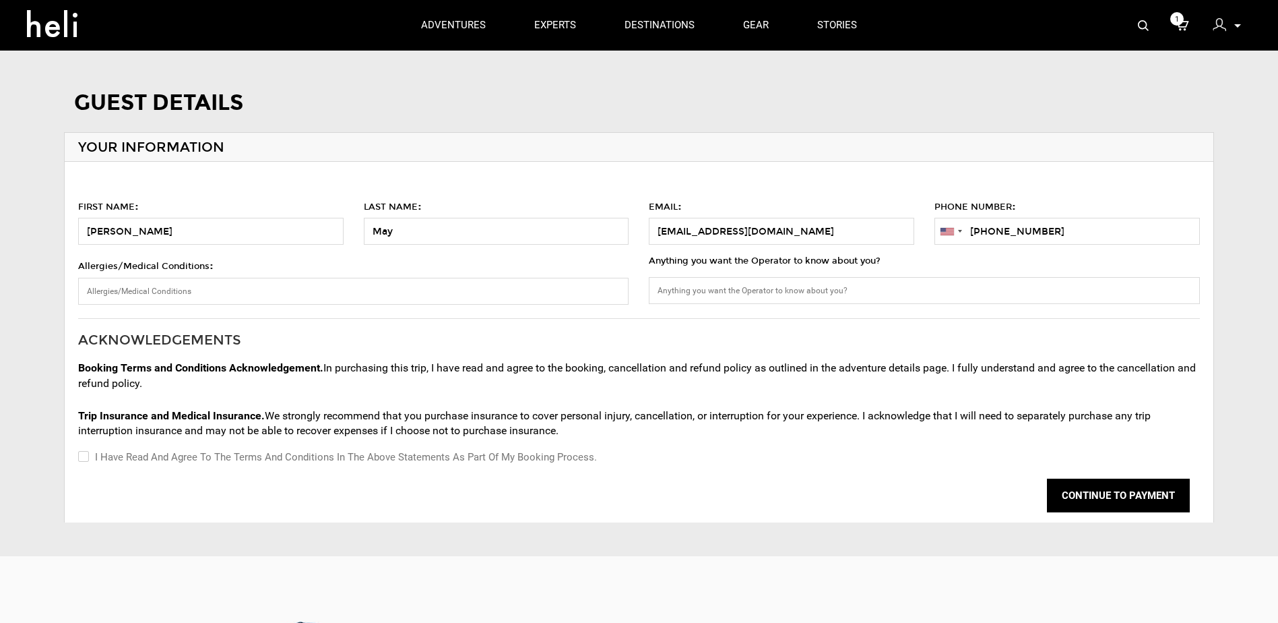
click at [85, 455] on input "I have read and agree to the terms and conditions in the above statements as pa…" at bounding box center [82, 457] width 9 height 16
checkbox input "true"
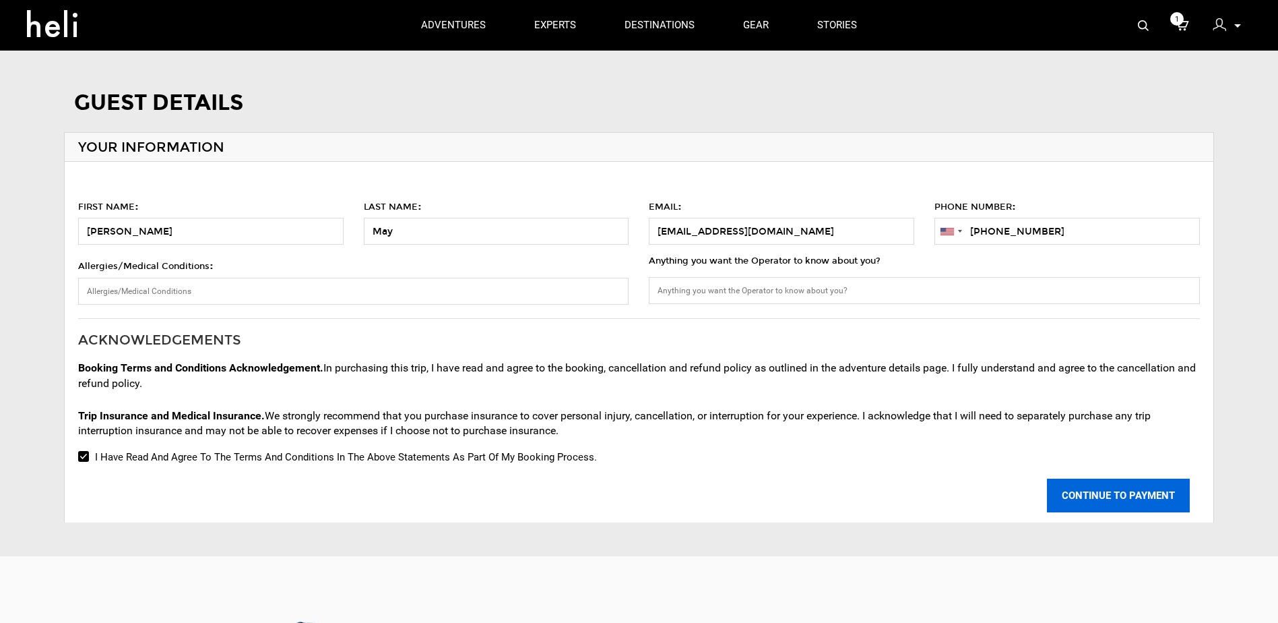
click at [1105, 501] on button "CONTINUE TO PAYMENT" at bounding box center [1118, 495] width 143 height 34
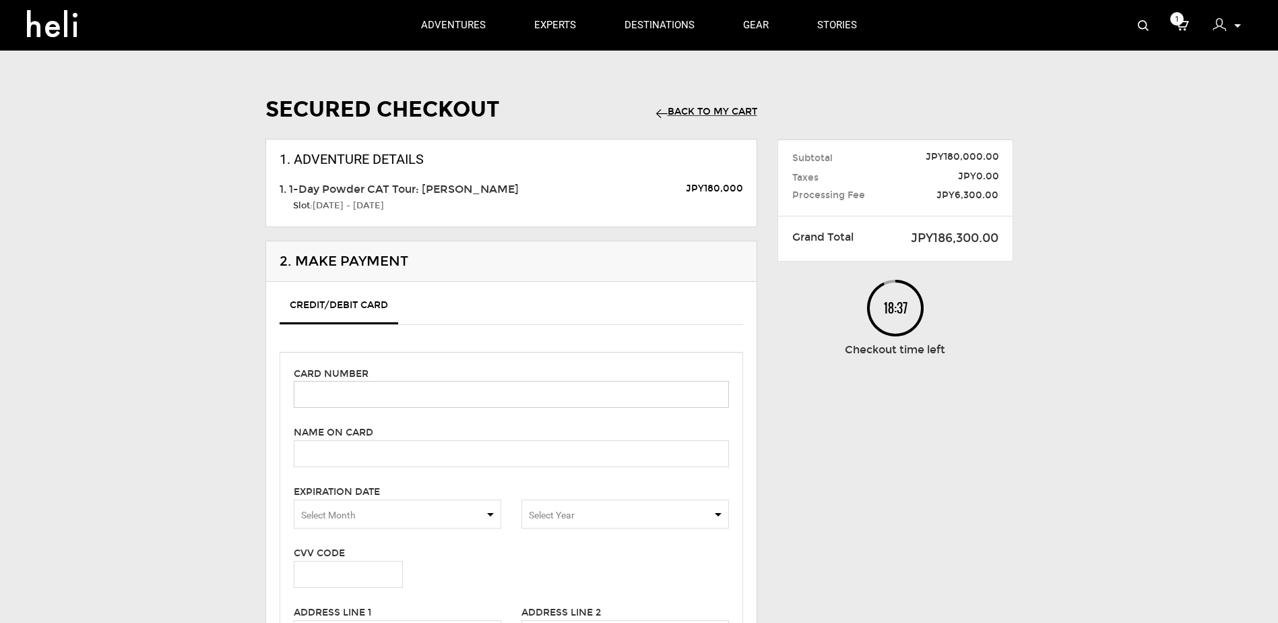
click at [329, 388] on input "text" at bounding box center [511, 394] width 435 height 27
type input "5567 5091 1550 2373"
click at [336, 458] on input "text" at bounding box center [511, 453] width 435 height 27
type input "Andrew May"
click at [323, 514] on span "Select Month" at bounding box center [328, 514] width 55 height 11
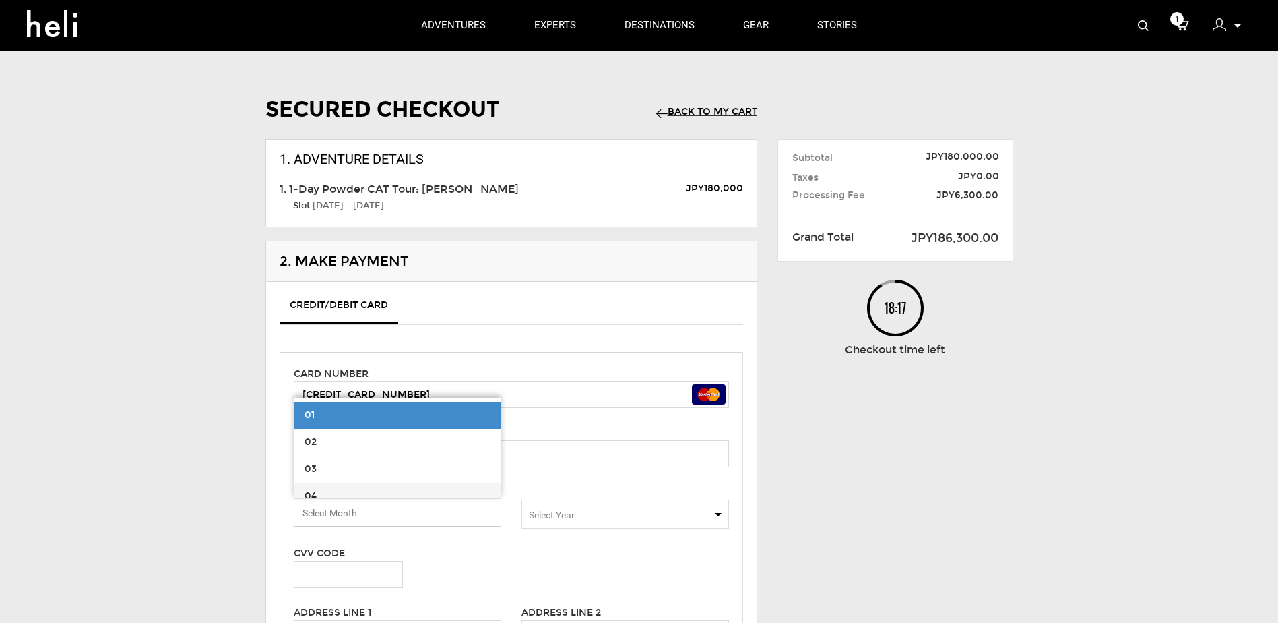
scroll to position [135, 0]
click at [332, 439] on span "07" at bounding box center [398, 442] width 206 height 27
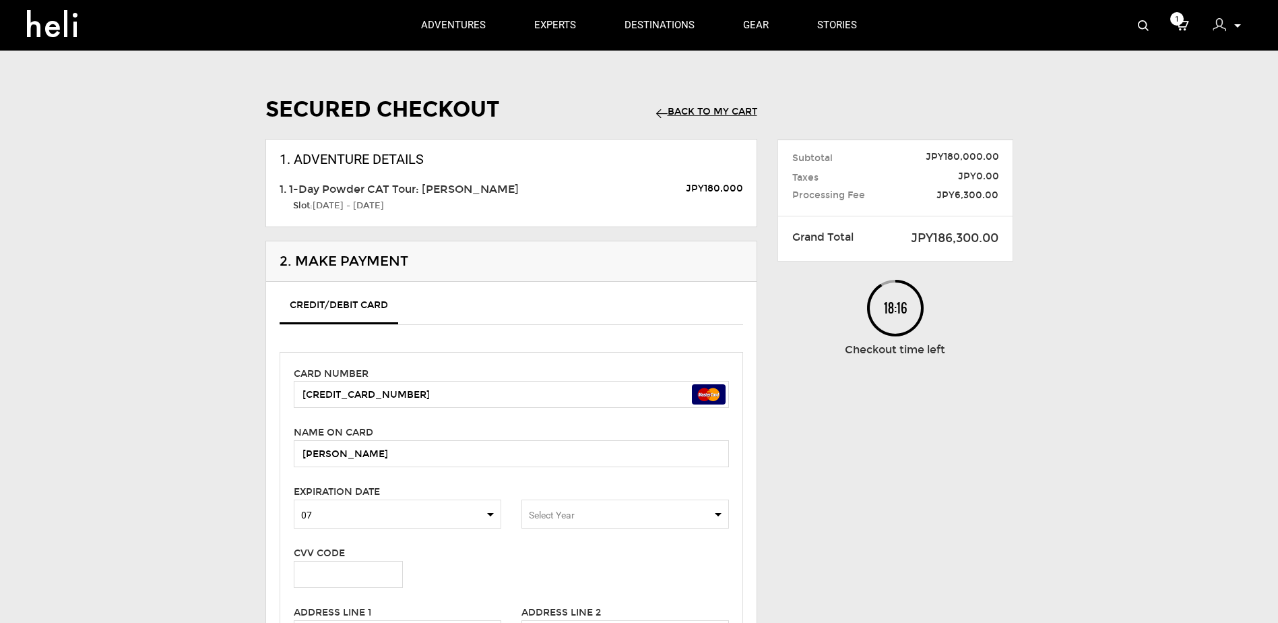
click at [598, 513] on span "Select Year" at bounding box center [626, 513] width 208 height 29
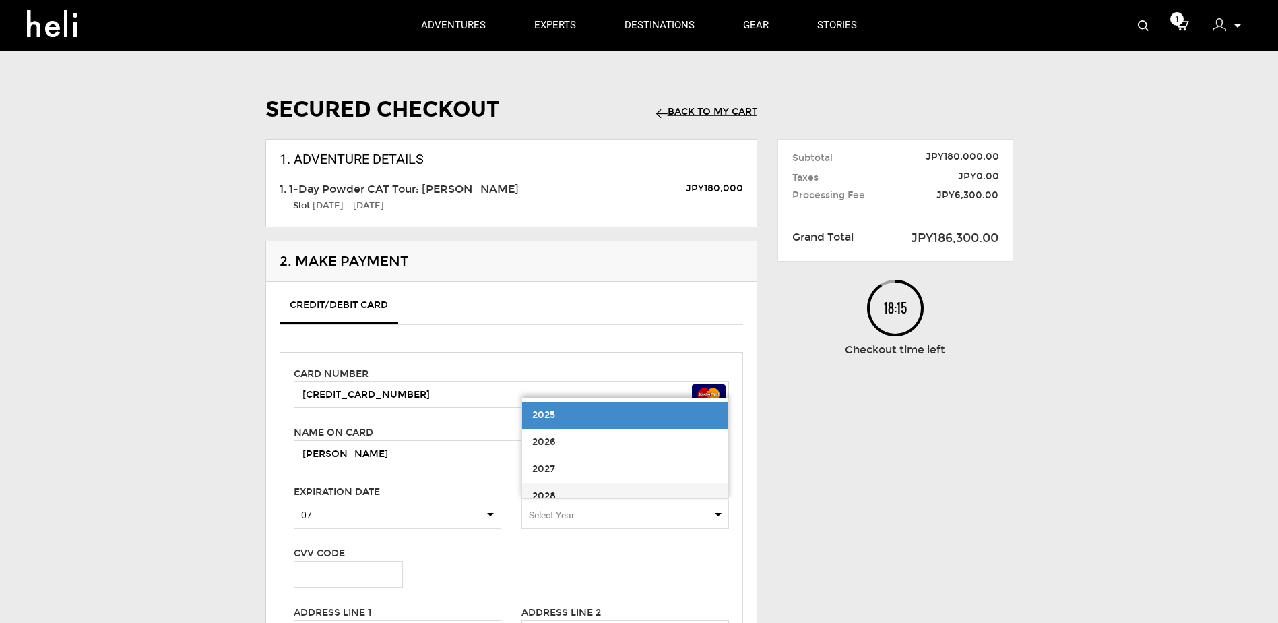
click at [553, 492] on span "2028" at bounding box center [544, 495] width 24 height 11
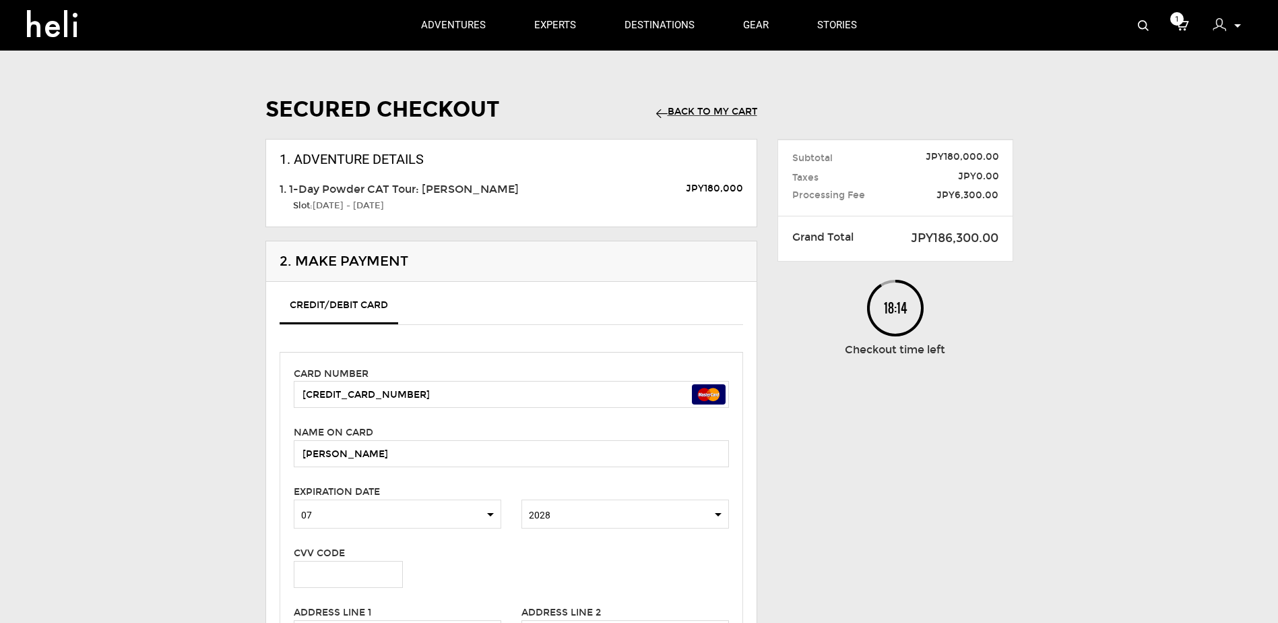
click at [859, 479] on div "Secured Checkout Back to my Cart 1. Adventure Details 1. 1-Day Powder CAT Tour:…" at bounding box center [639, 482] width 789 height 789
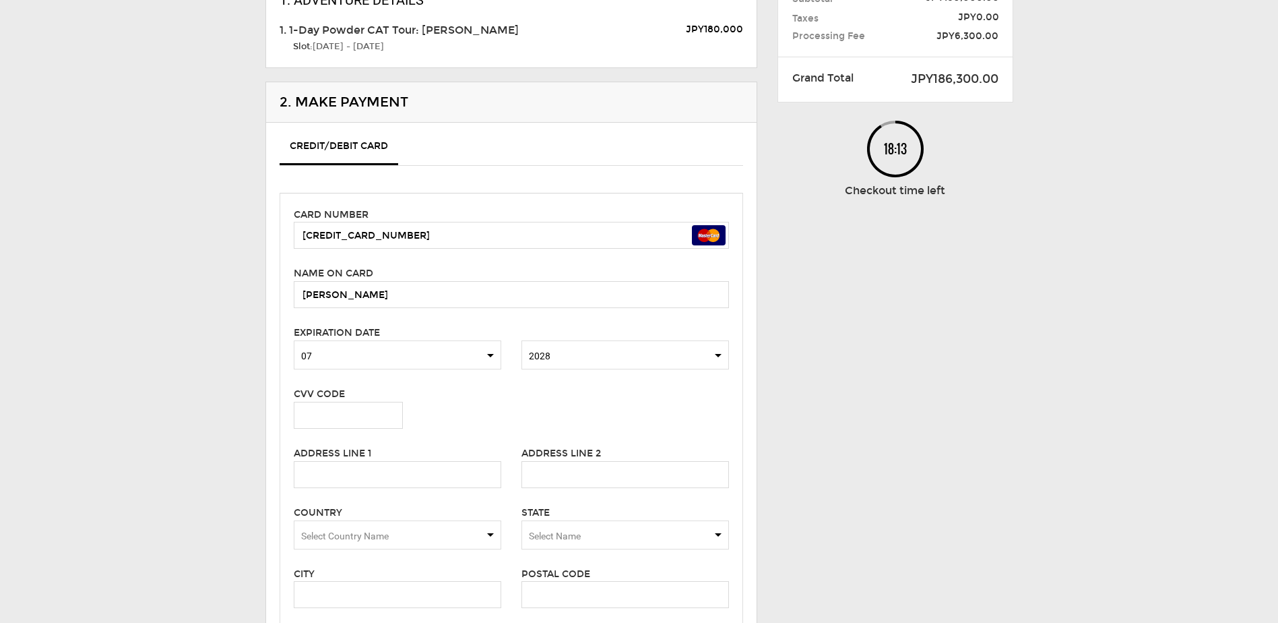
scroll to position [202, 0]
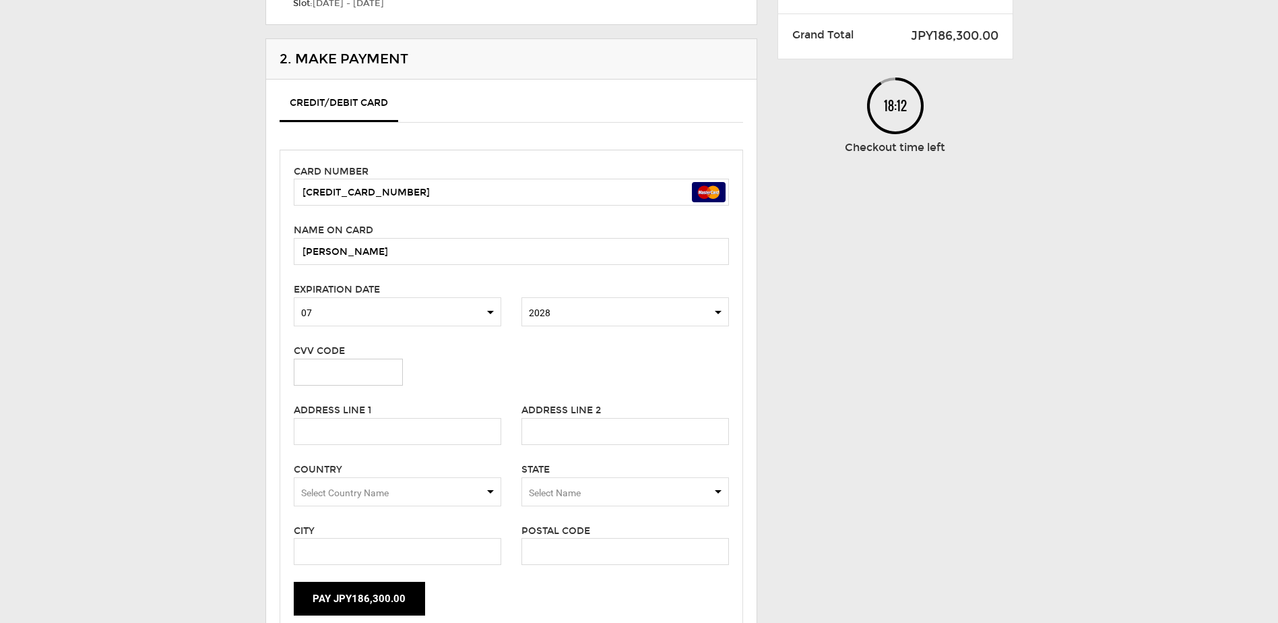
click at [317, 377] on input "text" at bounding box center [348, 372] width 109 height 27
type input "520"
click at [322, 437] on input "text" at bounding box center [398, 431] width 208 height 27
type input "232 Strawbridge Dr."
click at [534, 439] on input "text" at bounding box center [626, 431] width 208 height 27
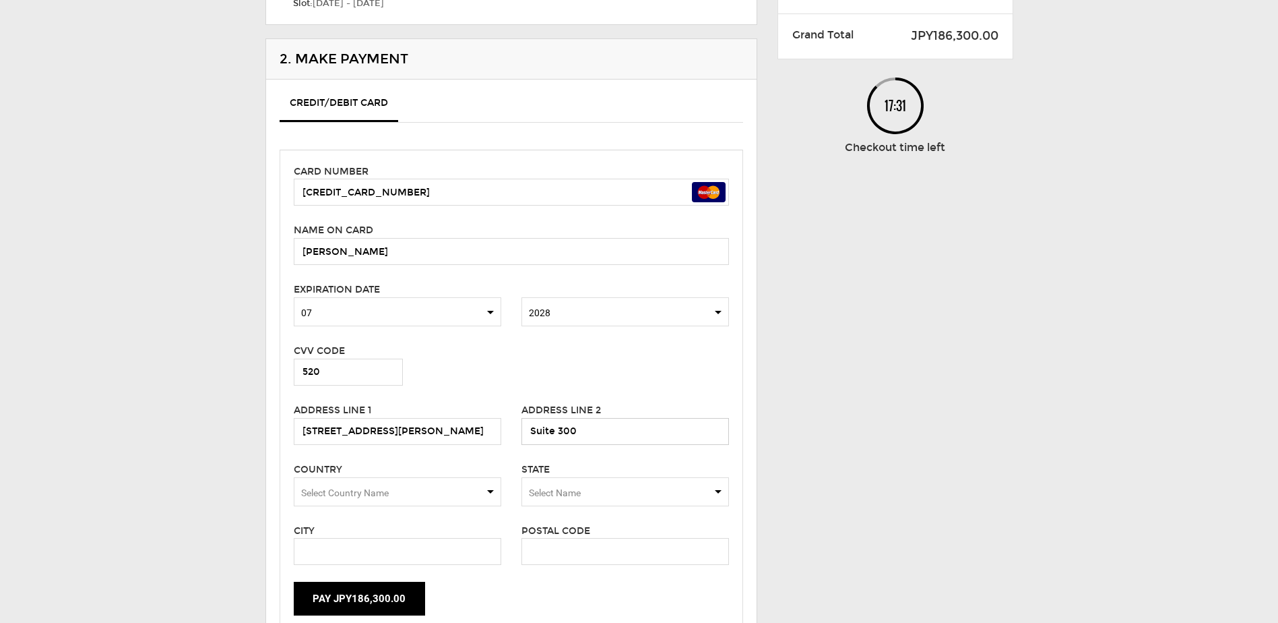
type input "Suite 300"
click at [315, 493] on span "Select Country Name" at bounding box center [345, 492] width 88 height 11
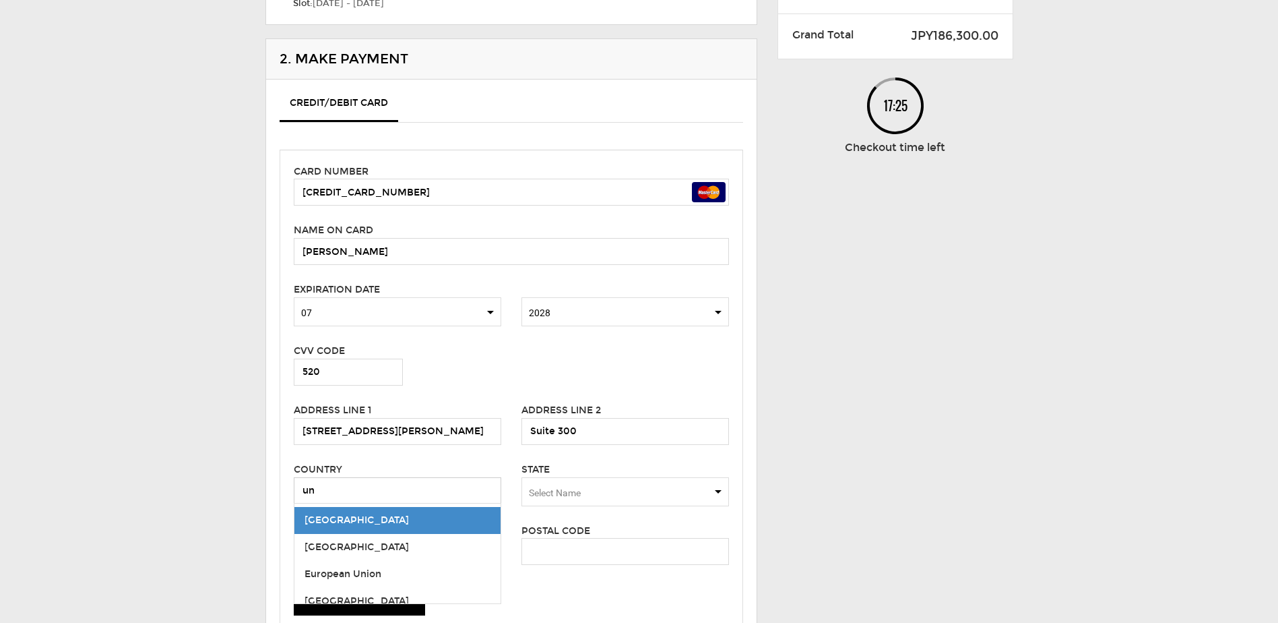
type input "[GEOGRAPHIC_DATA]"
click at [359, 522] on span "[GEOGRAPHIC_DATA]" at bounding box center [357, 519] width 104 height 11
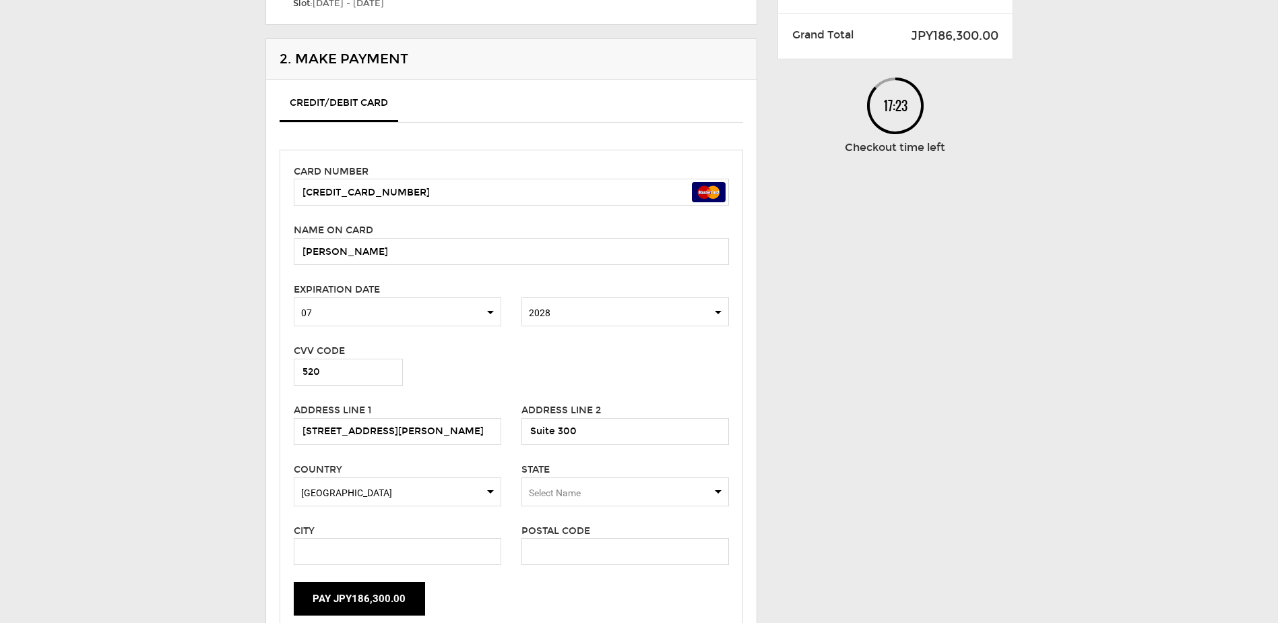
click at [552, 489] on span "Select Name" at bounding box center [555, 492] width 52 height 11
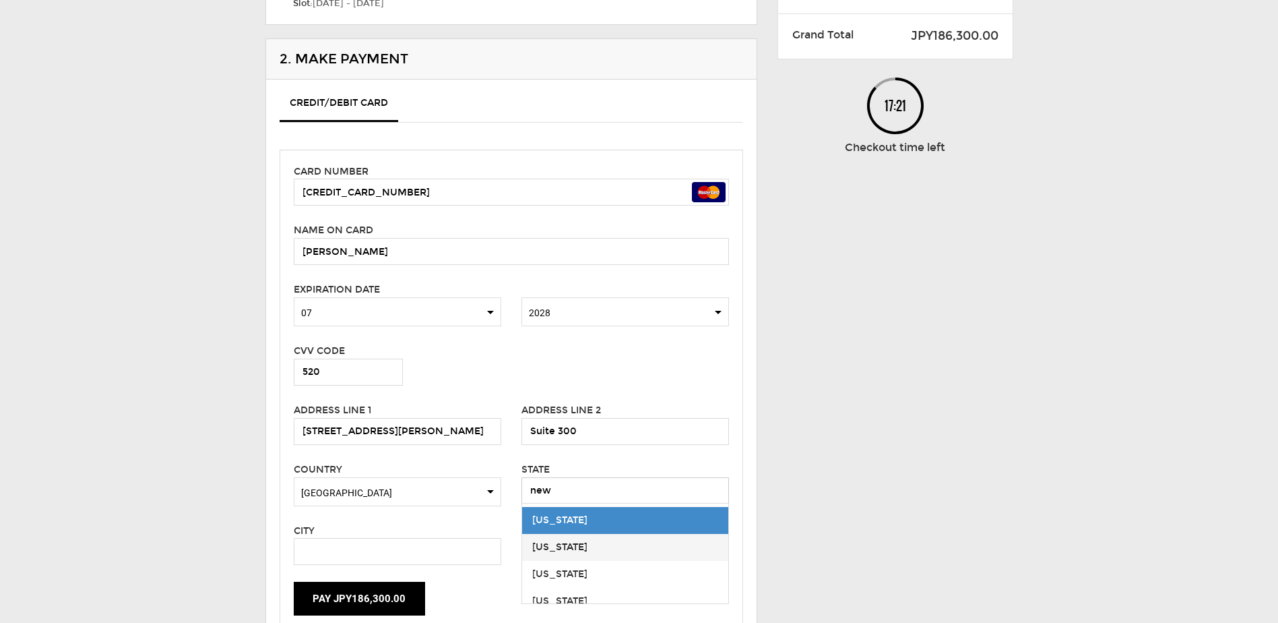
type input "new"
click at [570, 540] on div "New Jersey" at bounding box center [625, 546] width 186 height 13
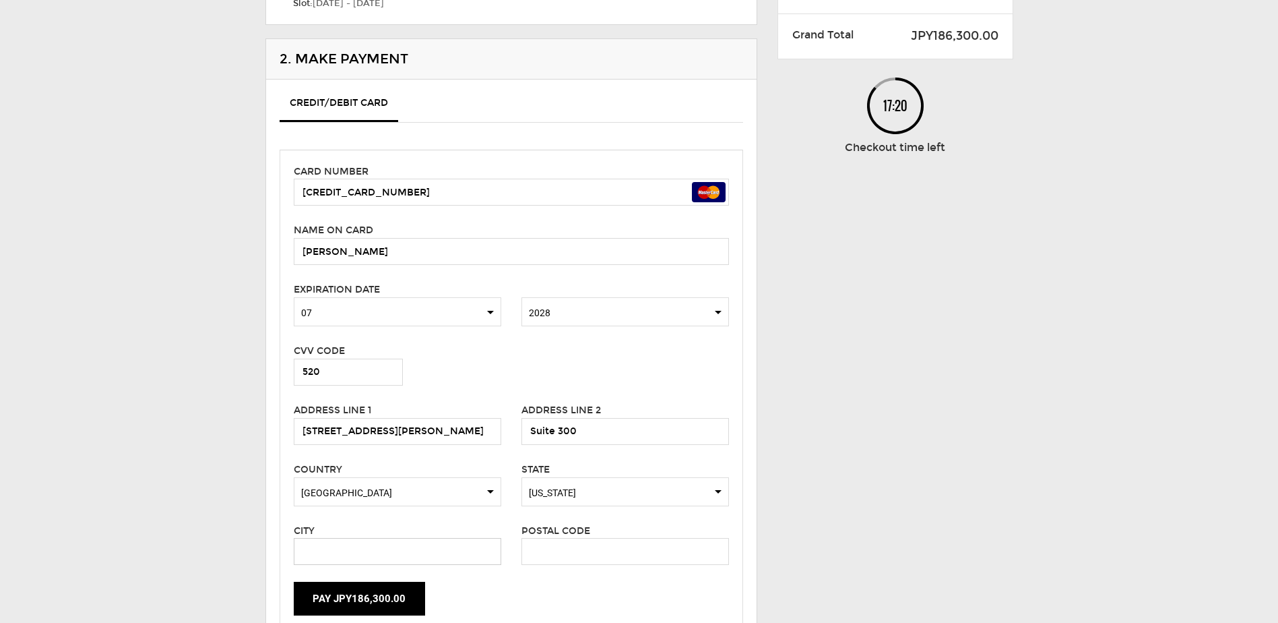
click at [379, 538] on input "text" at bounding box center [398, 551] width 208 height 27
type input "Moorestown"
click at [619, 552] on input "text" at bounding box center [626, 551] width 208 height 27
type input "08057"
click at [906, 406] on div "Secured Checkout Back to my Cart 1. Adventure Details 1. 1-Day Powder CAT Tour:…" at bounding box center [639, 279] width 789 height 789
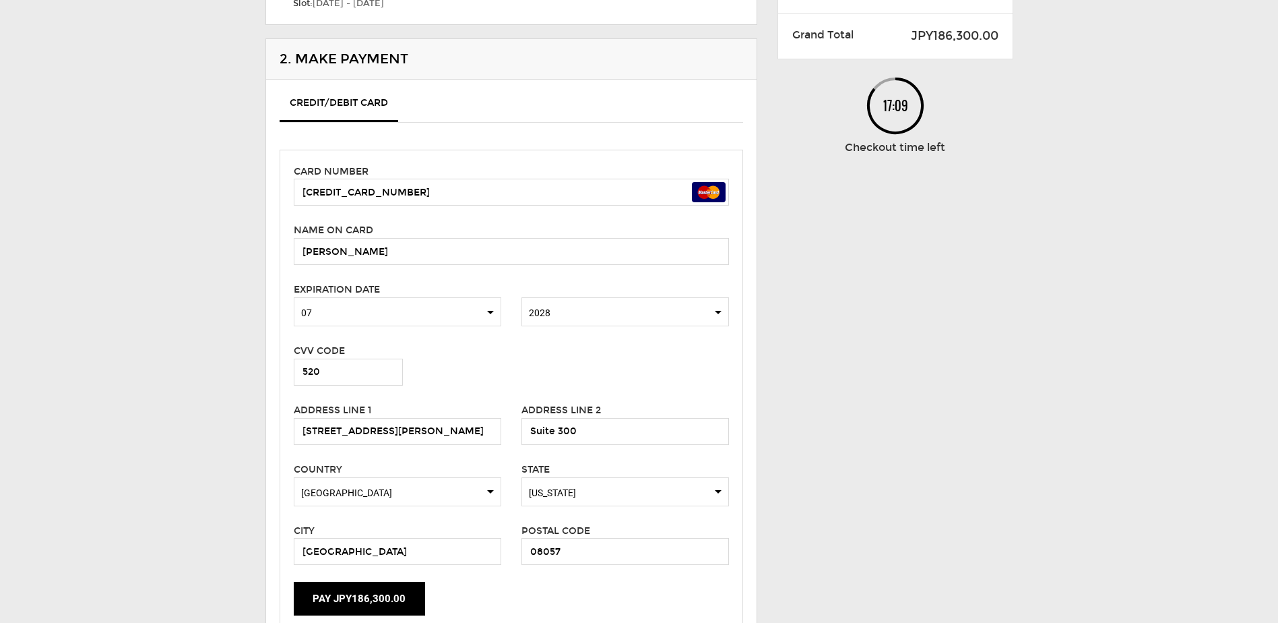
scroll to position [539, 0]
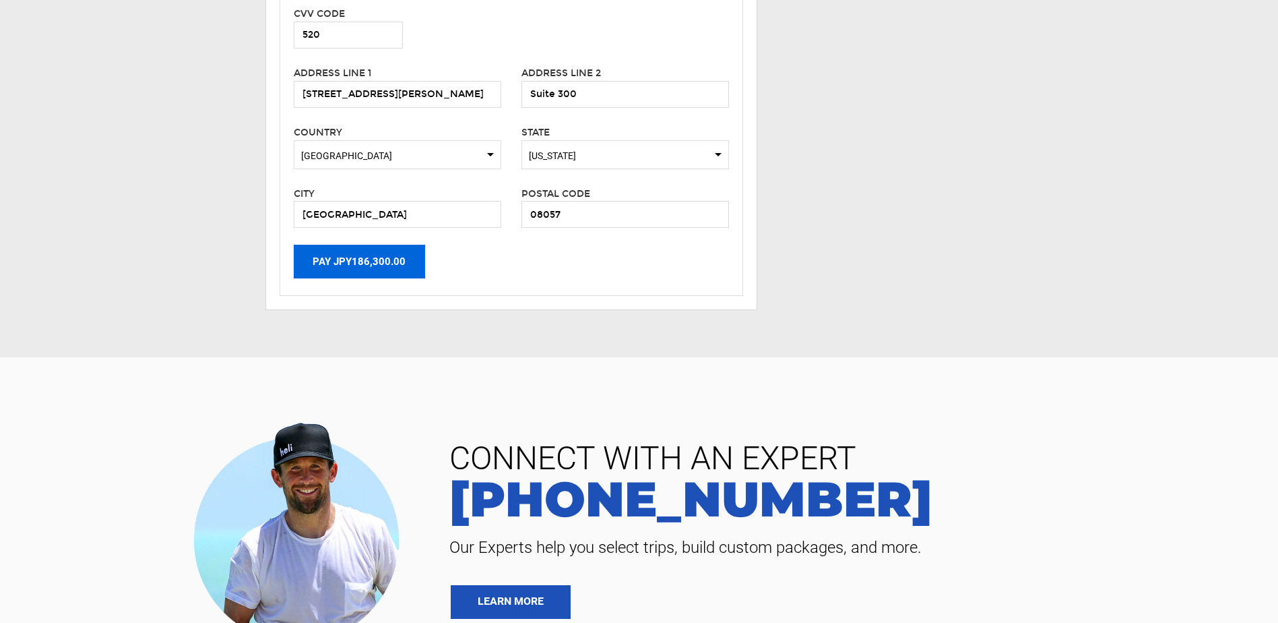
click at [355, 267] on button "Pay JPY186,300.00" at bounding box center [359, 262] width 131 height 34
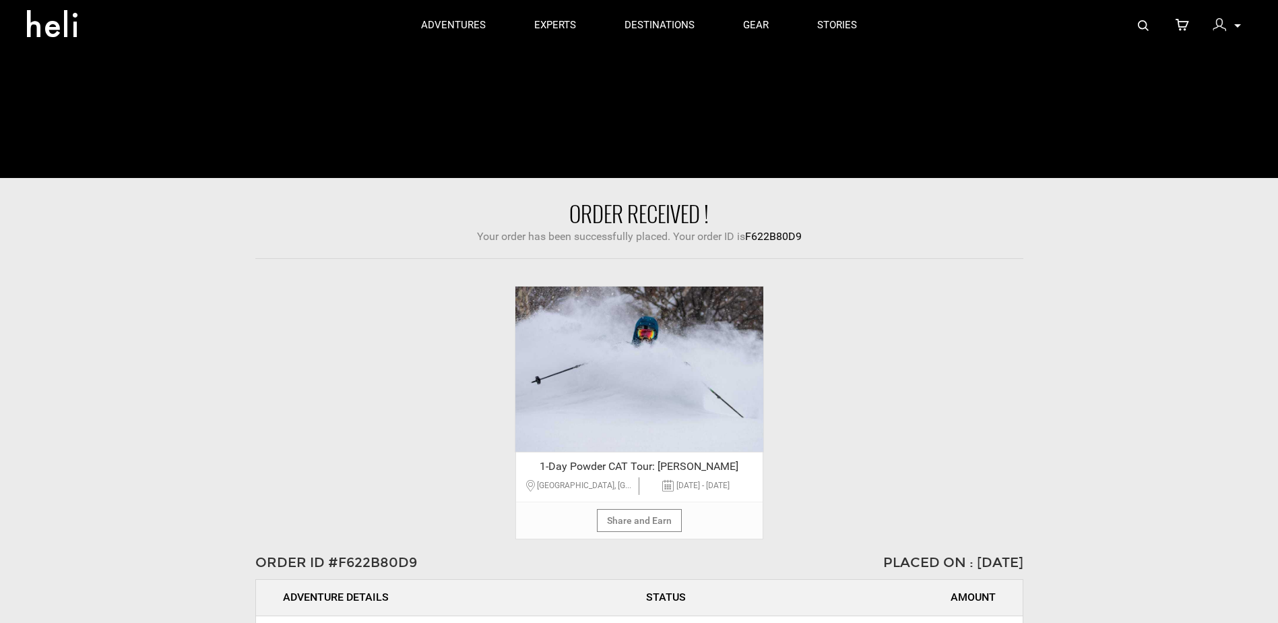
scroll to position [202, 0]
